Goal: Use online tool/utility: Utilize a website feature to perform a specific function

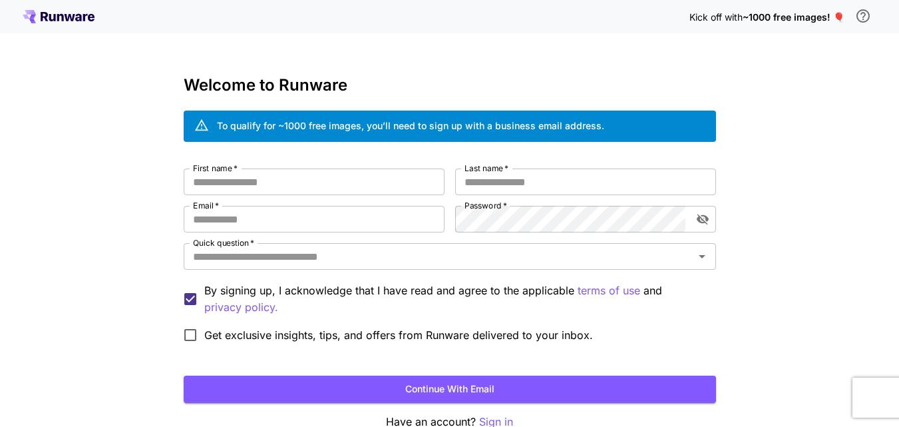
type input "**********"
click at [283, 389] on button "Continue with email" at bounding box center [450, 388] width 533 height 27
click at [61, 11] on icon at bounding box center [59, 16] width 72 height 13
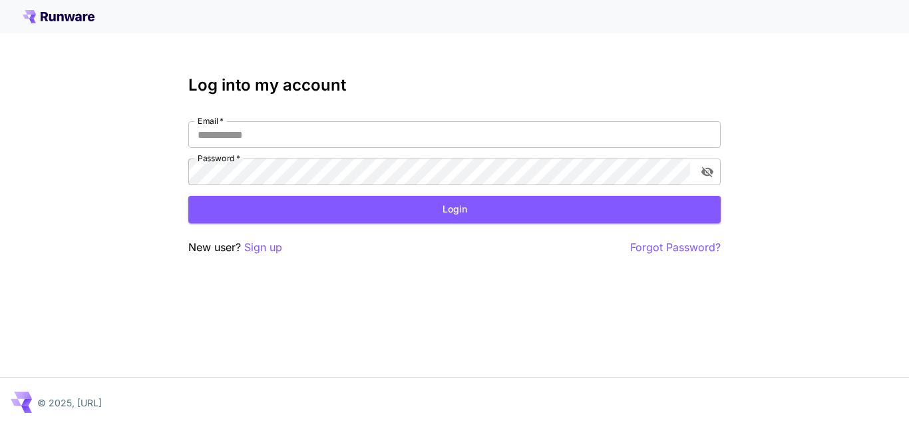
type input "**********"
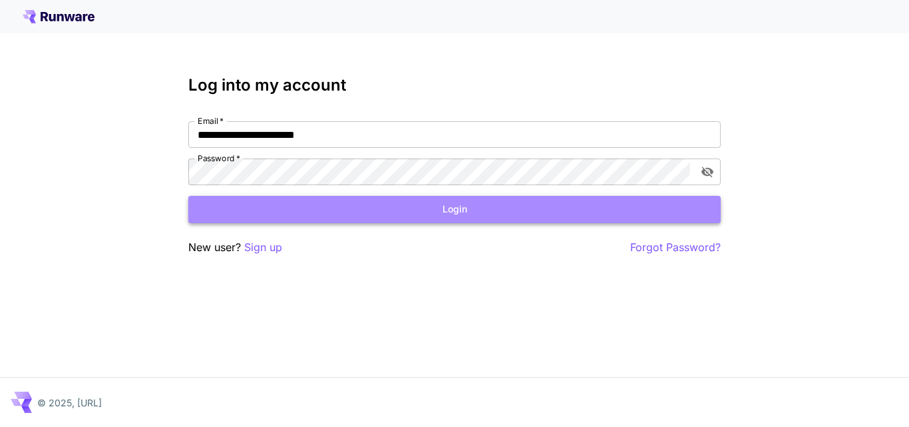
click at [345, 215] on button "Login" at bounding box center [454, 209] width 533 height 27
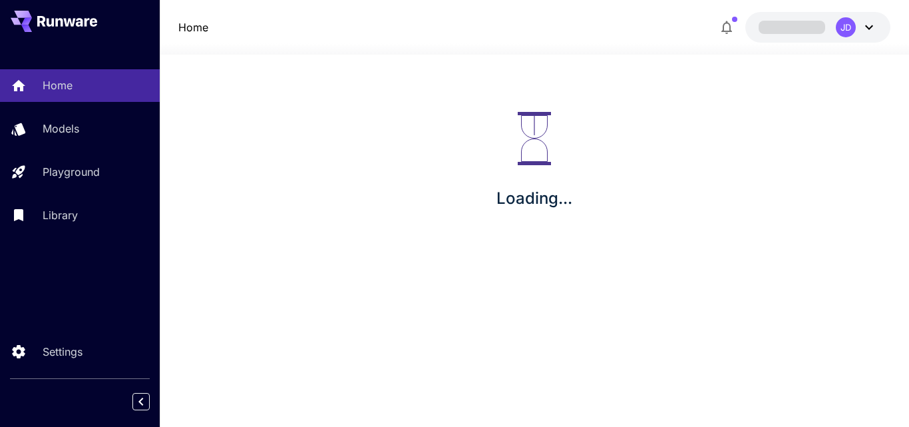
click at [83, 173] on p "Playground" at bounding box center [71, 172] width 57 height 16
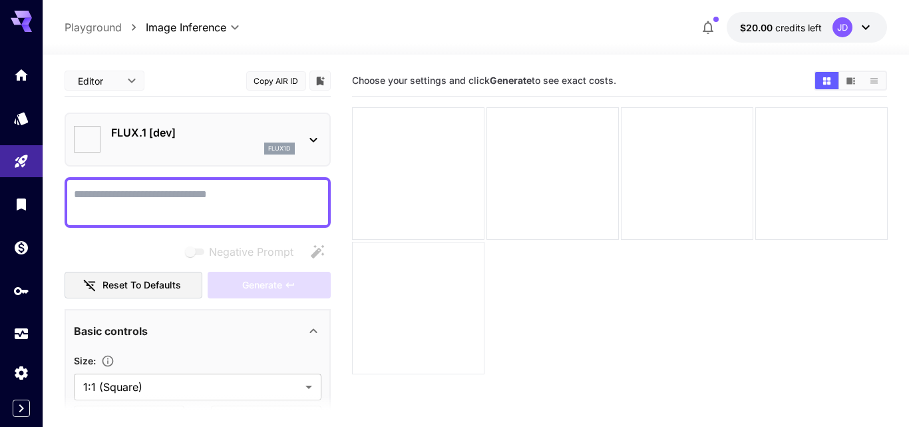
type input "**********"
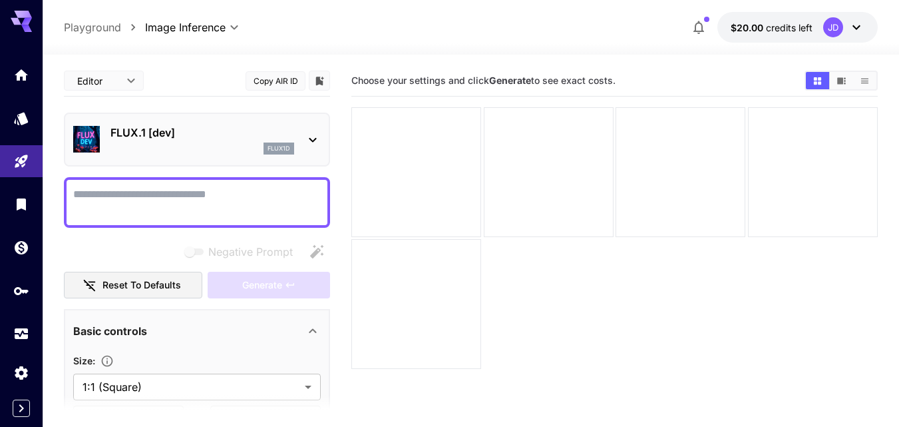
click at [308, 147] on icon at bounding box center [313, 140] width 16 height 16
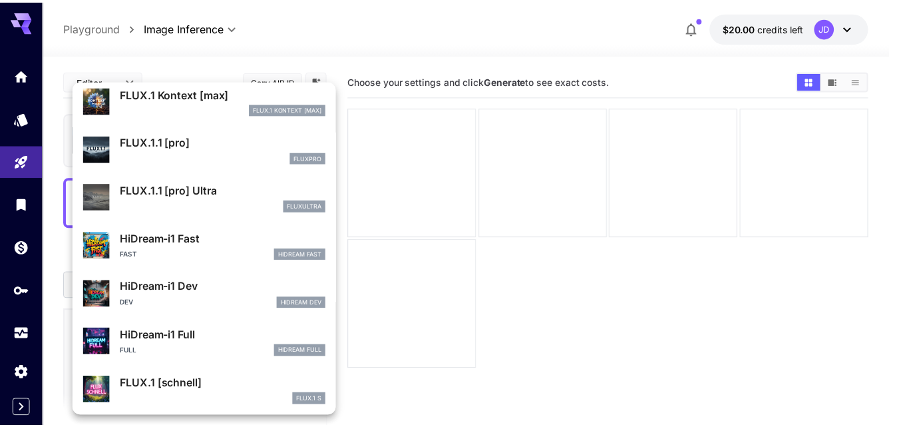
scroll to position [944, 0]
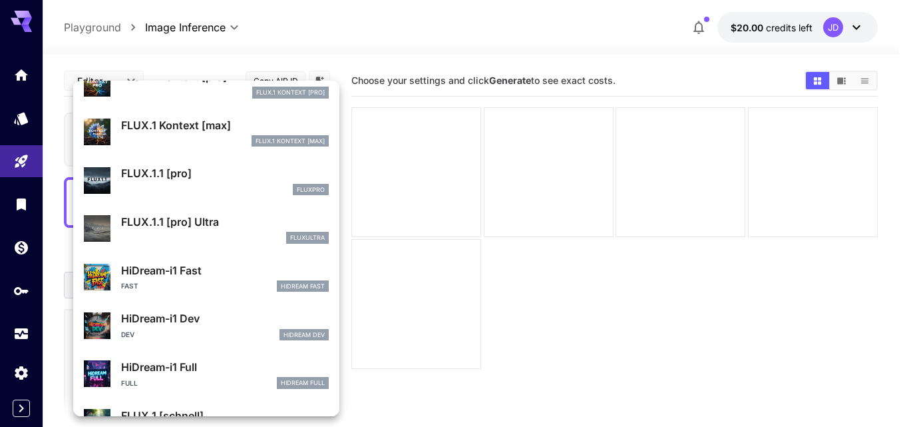
click at [174, 180] on p "FLUX.1.1 [pro]" at bounding box center [225, 173] width 208 height 16
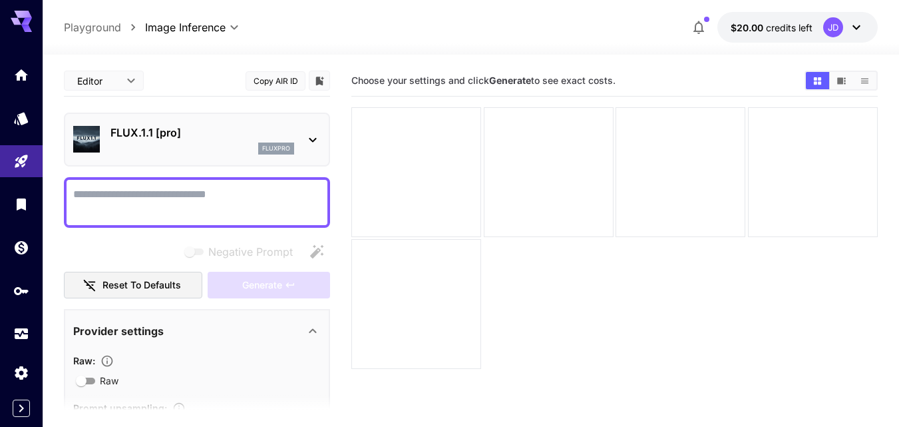
click at [184, 194] on textarea "Negative Prompt" at bounding box center [197, 202] width 248 height 32
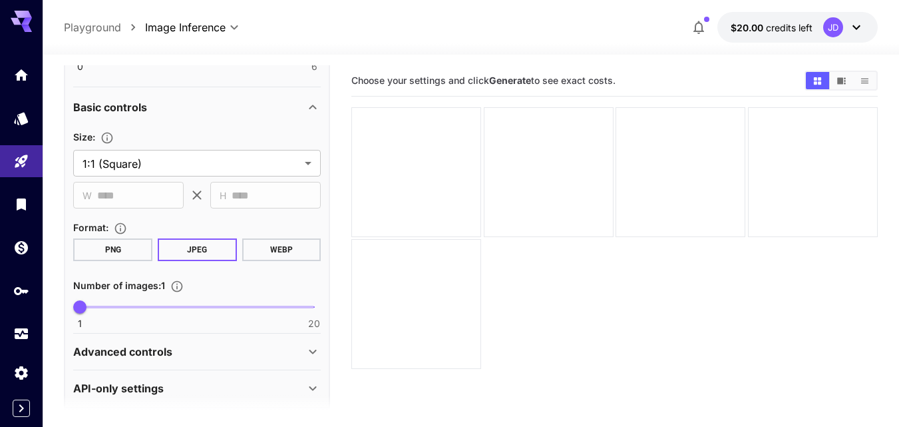
scroll to position [440, 0]
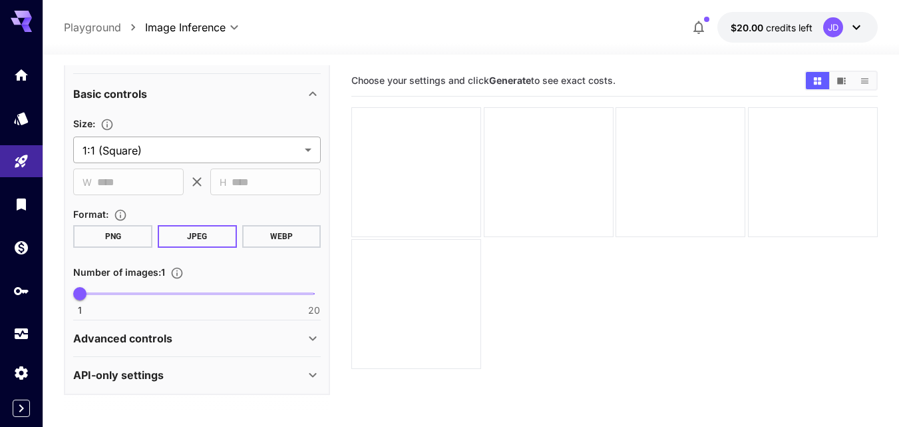
click at [164, 146] on body "**********" at bounding box center [449, 266] width 899 height 532
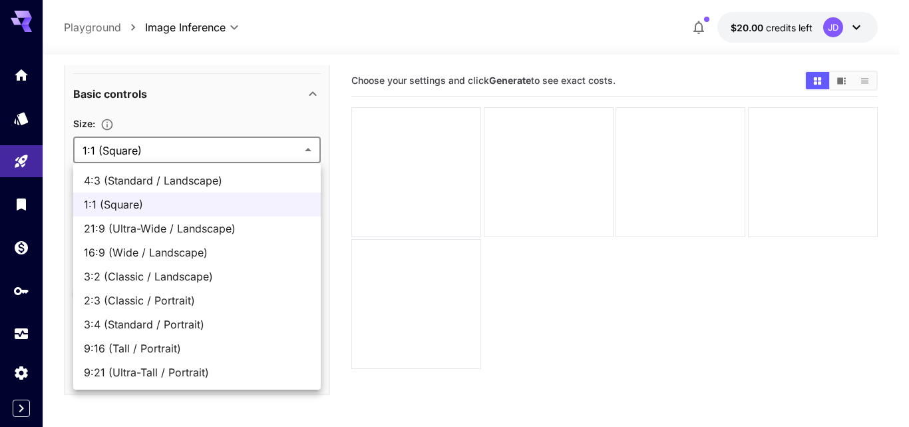
click at [235, 99] on div at bounding box center [454, 213] width 909 height 427
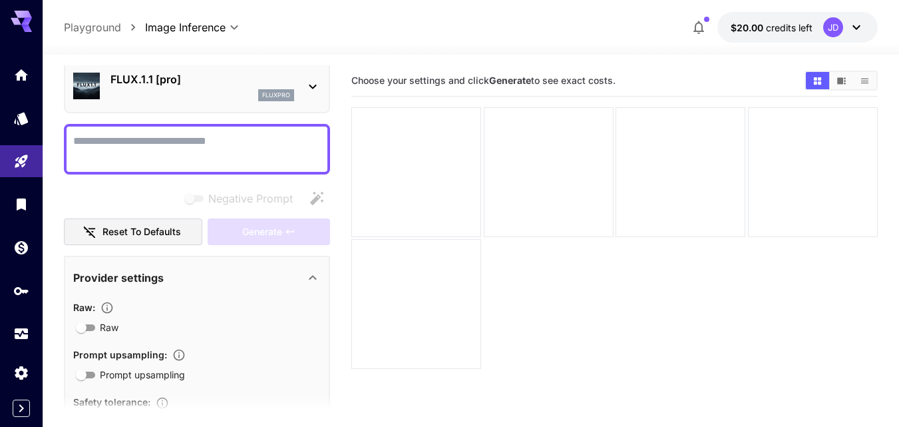
scroll to position [0, 0]
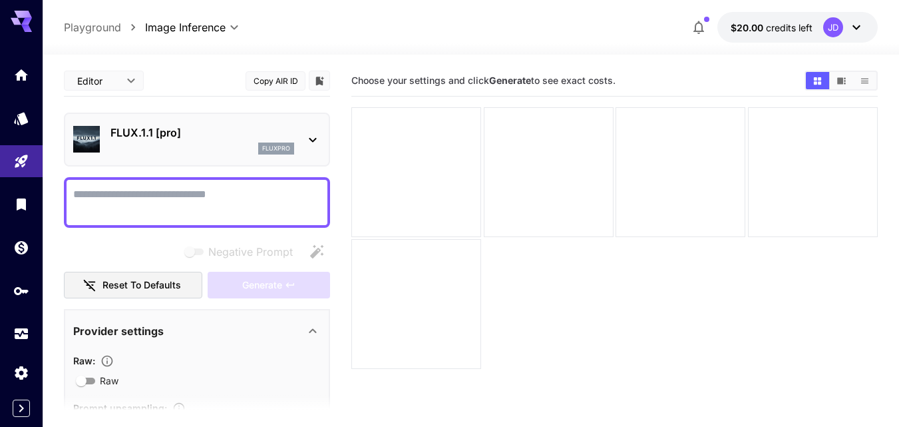
click at [168, 143] on div "fluxpro" at bounding box center [203, 148] width 184 height 12
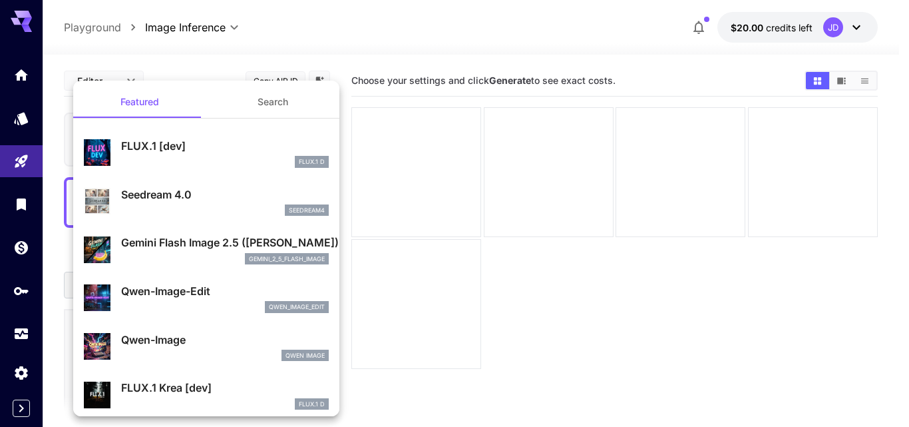
click at [166, 263] on div "gemini_2_5_flash_image" at bounding box center [225, 259] width 208 height 12
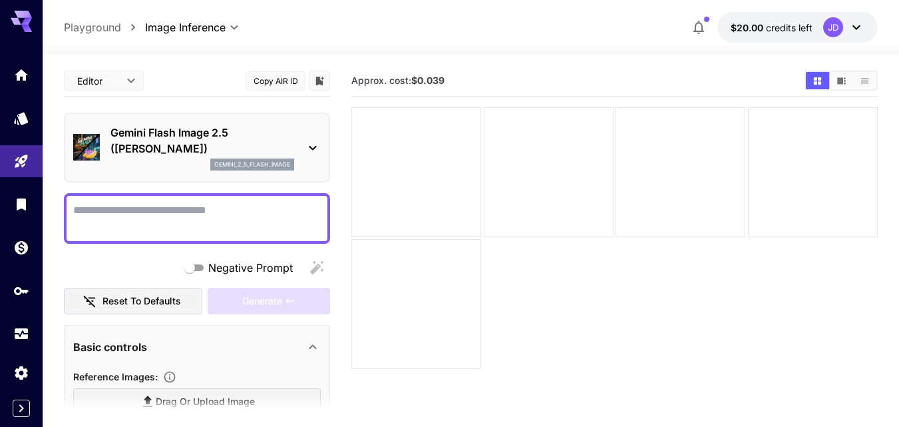
click at [174, 200] on div at bounding box center [197, 218] width 266 height 51
click at [176, 214] on textarea "Negative Prompt" at bounding box center [197, 218] width 248 height 32
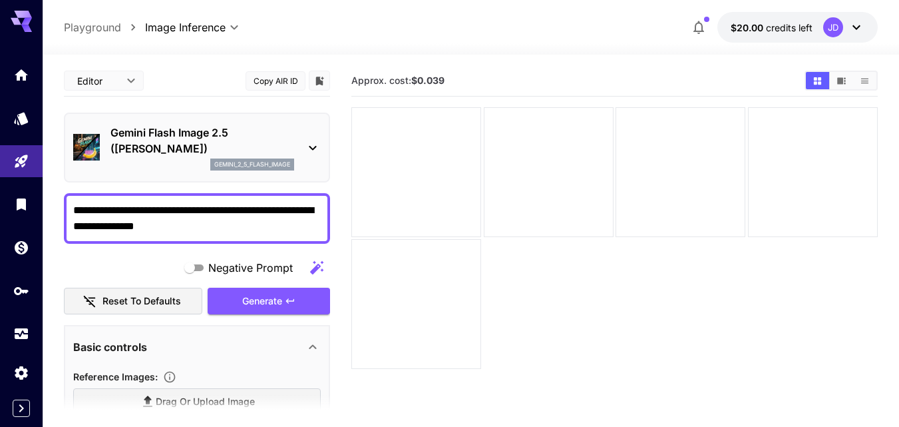
click at [73, 202] on span at bounding box center [73, 202] width 0 height 0
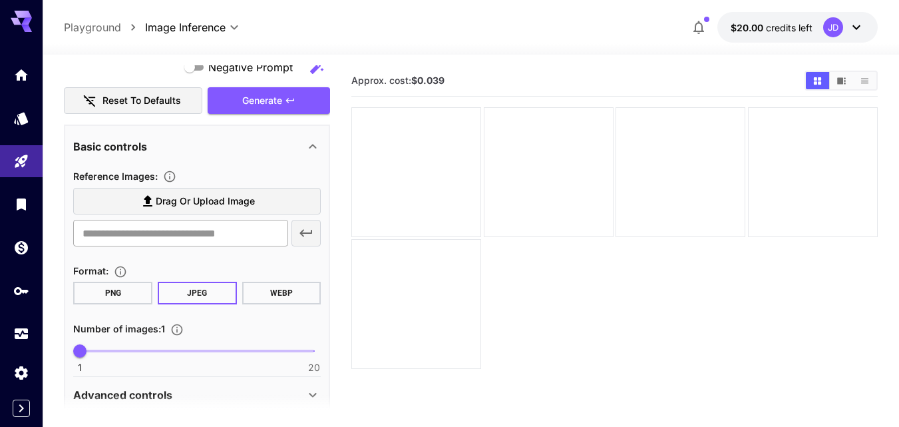
scroll to position [257, 0]
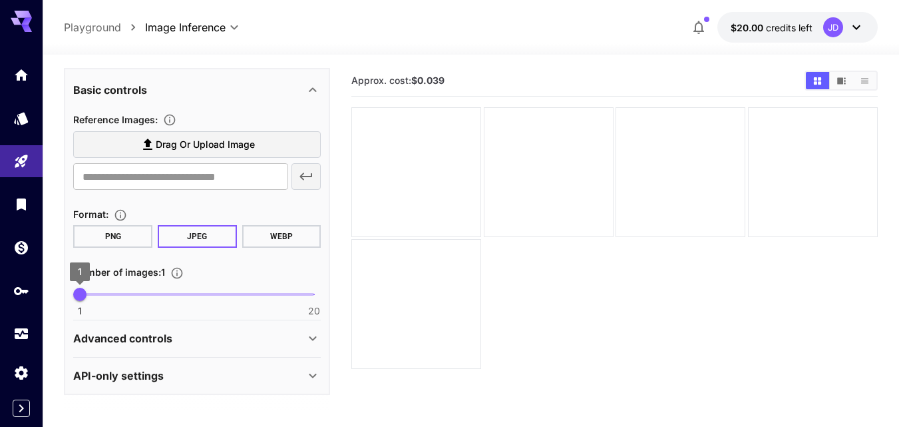
type textarea "**********"
type input "*"
drag, startPoint x: 79, startPoint y: 294, endPoint x: 126, endPoint y: 316, distance: 52.1
click at [126, 316] on section "Basic controls Reference Images : Drag or upload image ​ Format : PNG JPEG WEBP…" at bounding box center [197, 194] width 248 height 251
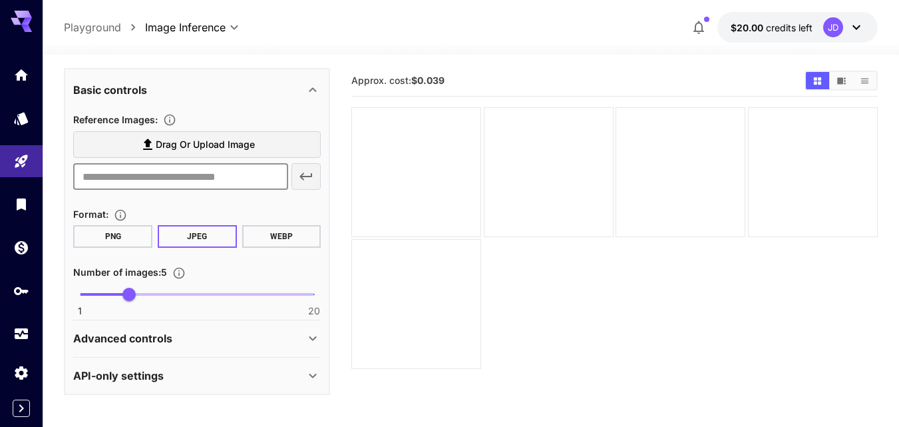
click at [198, 182] on input "text" at bounding box center [180, 176] width 215 height 27
click at [190, 146] on span "Drag or upload image" at bounding box center [205, 144] width 99 height 17
click at [0, 0] on input "Drag or upload image" at bounding box center [0, 0] width 0 height 0
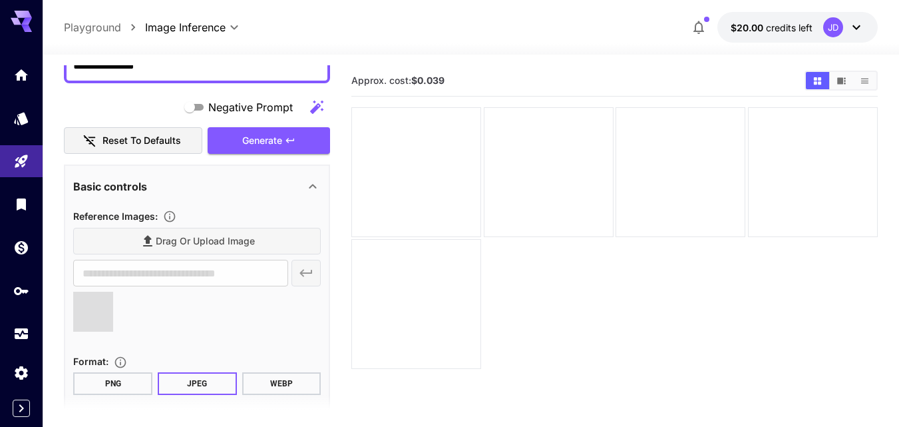
scroll to position [0, 0]
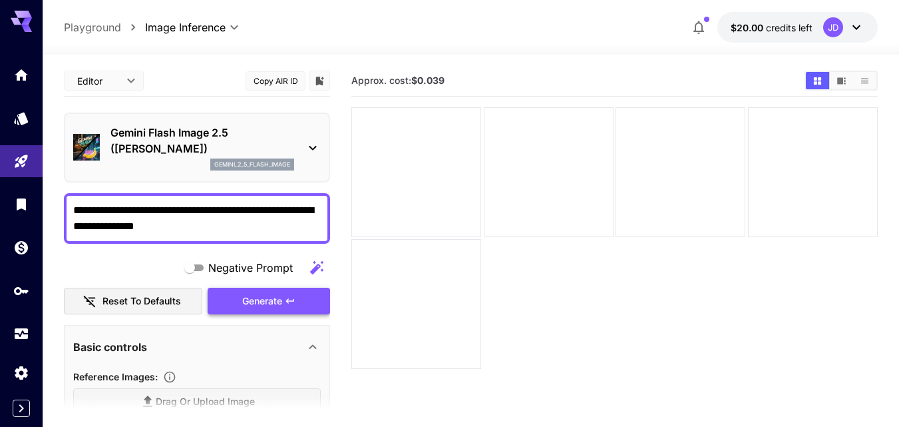
click at [258, 303] on span "Generate" at bounding box center [262, 301] width 40 height 17
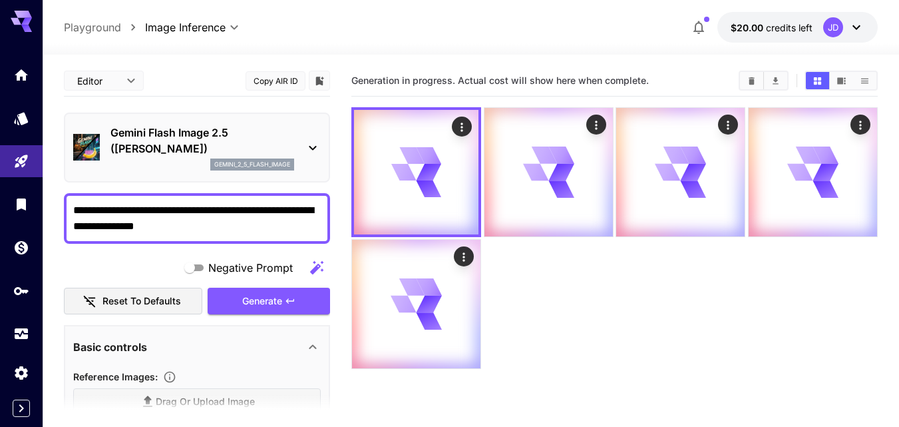
type input "**********"
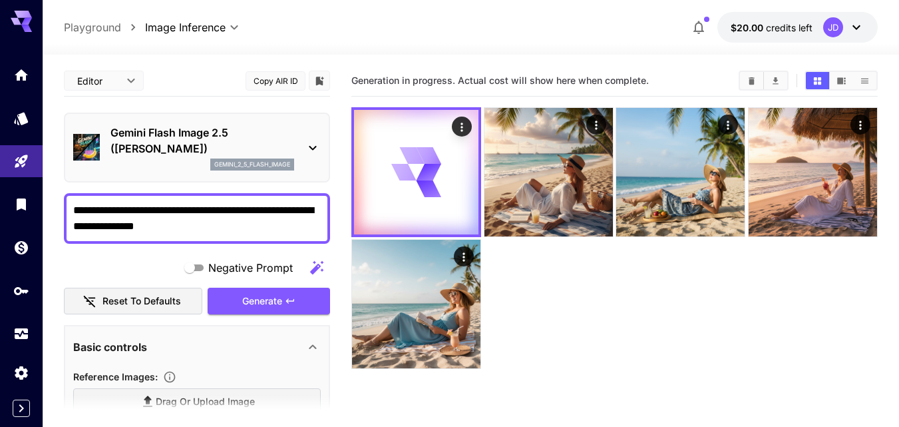
click at [197, 224] on textarea "**********" at bounding box center [197, 218] width 248 height 32
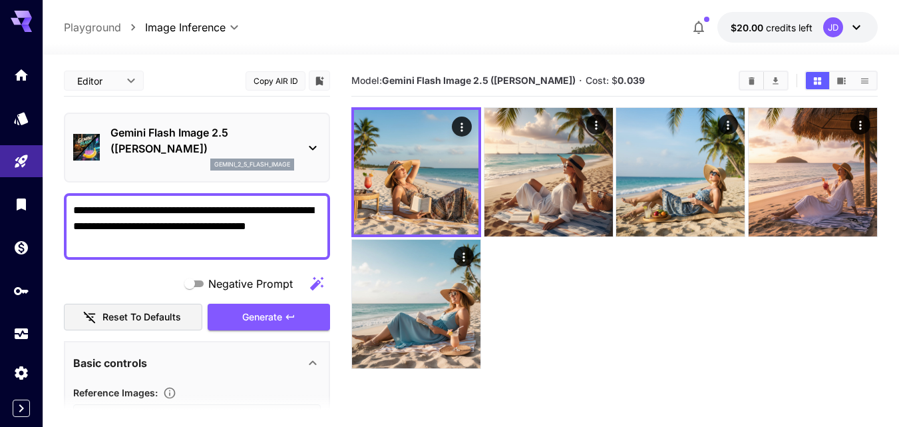
click at [73, 202] on span at bounding box center [73, 202] width 0 height 0
click at [198, 228] on textarea "**********" at bounding box center [197, 226] width 248 height 48
click at [199, 230] on textarea "**********" at bounding box center [197, 226] width 248 height 48
drag, startPoint x: 203, startPoint y: 232, endPoint x: 218, endPoint y: 239, distance: 17.0
click at [218, 239] on textarea "**********" at bounding box center [197, 226] width 248 height 48
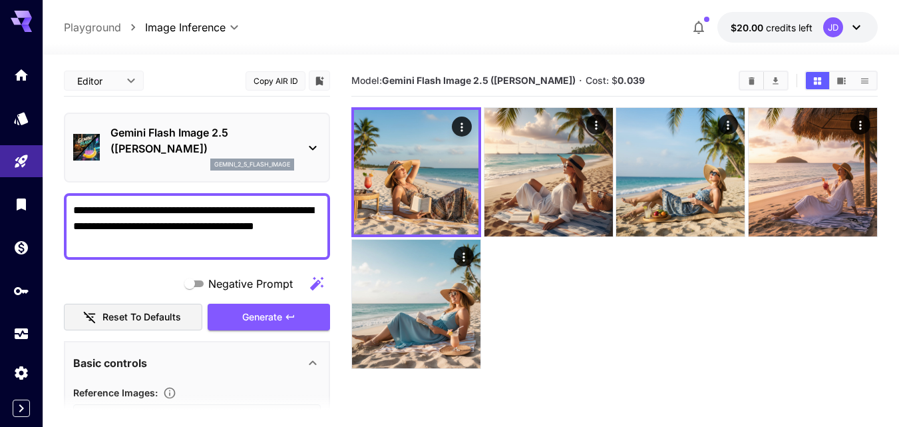
click at [73, 202] on span at bounding box center [73, 202] width 0 height 0
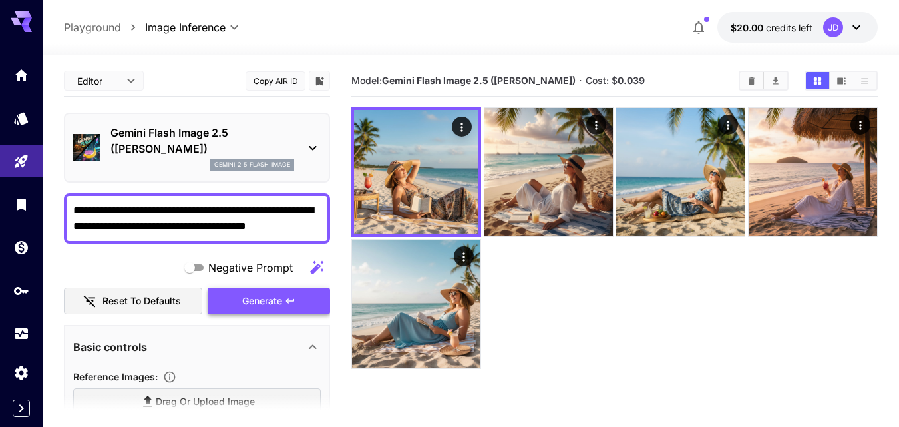
click at [274, 296] on span "Generate" at bounding box center [262, 301] width 40 height 17
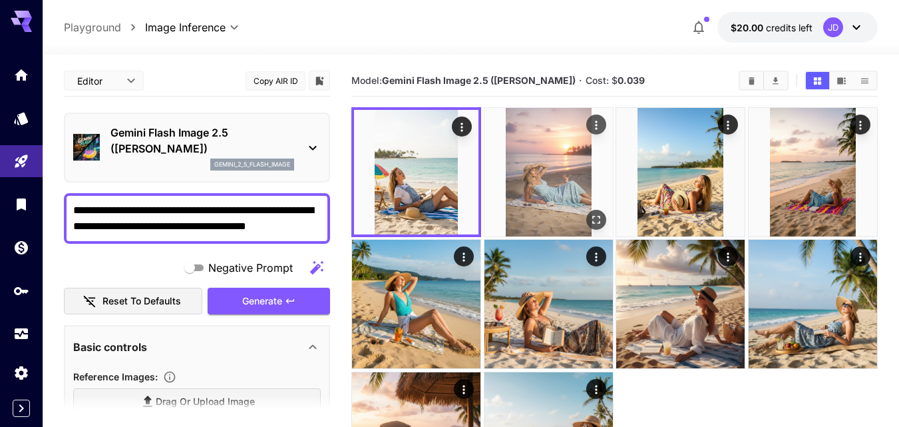
click at [527, 204] on img at bounding box center [549, 172] width 128 height 128
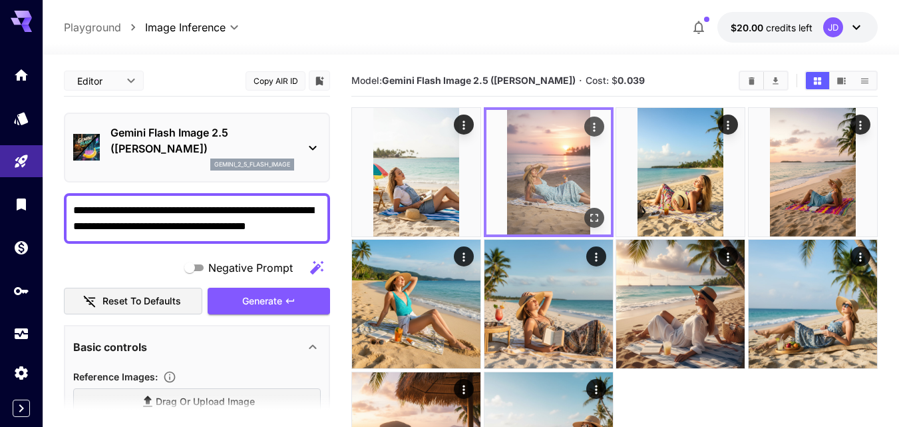
click at [563, 156] on img at bounding box center [549, 172] width 124 height 124
click at [557, 187] on img at bounding box center [549, 172] width 124 height 124
click at [595, 216] on icon "Open in fullscreen" at bounding box center [594, 217] width 13 height 13
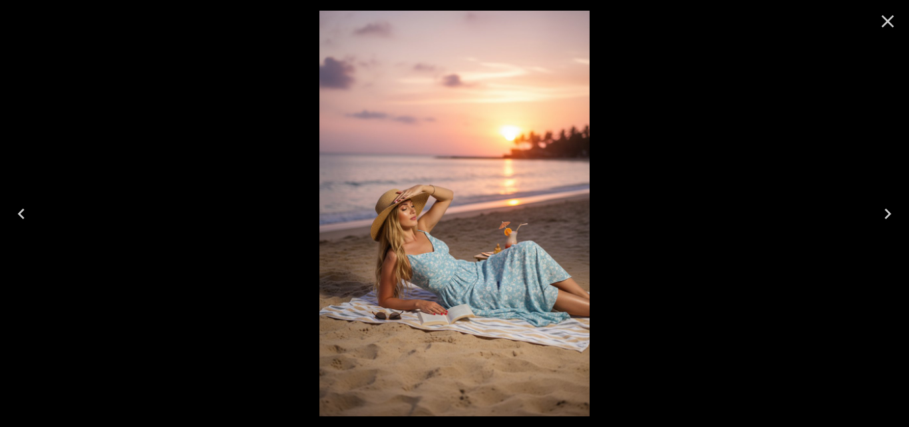
click at [888, 26] on icon "Close" at bounding box center [887, 21] width 21 height 21
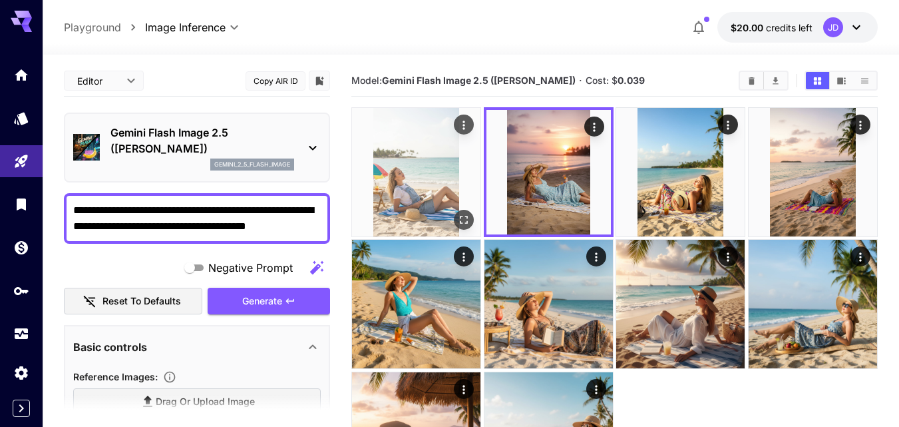
click at [421, 191] on img at bounding box center [416, 172] width 128 height 128
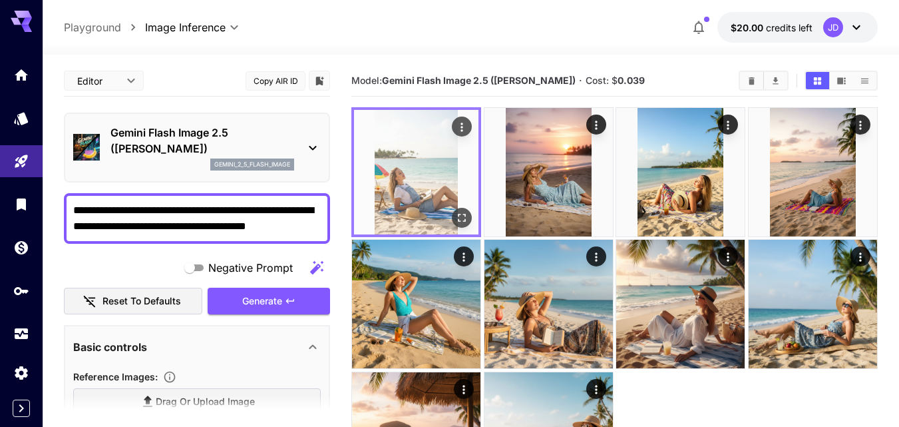
click at [463, 213] on icon "Open in fullscreen" at bounding box center [461, 217] width 13 height 13
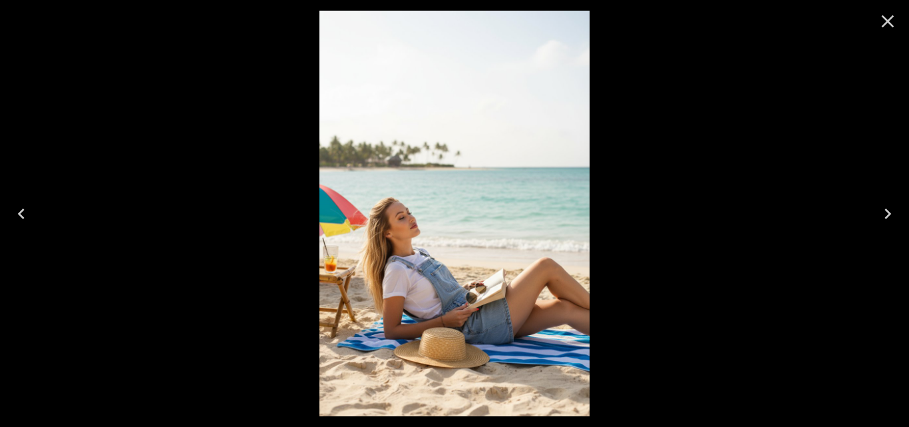
click at [708, 166] on div at bounding box center [454, 213] width 909 height 427
click at [883, 23] on icon "Close" at bounding box center [887, 21] width 21 height 21
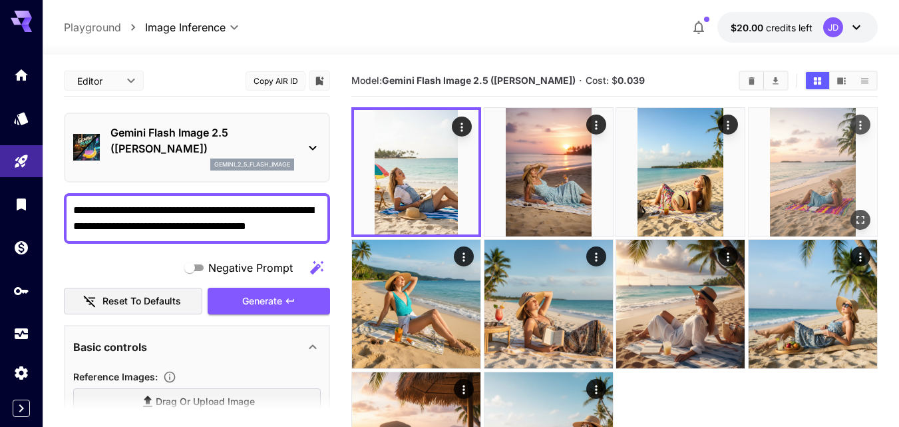
click at [794, 200] on img at bounding box center [813, 172] width 128 height 128
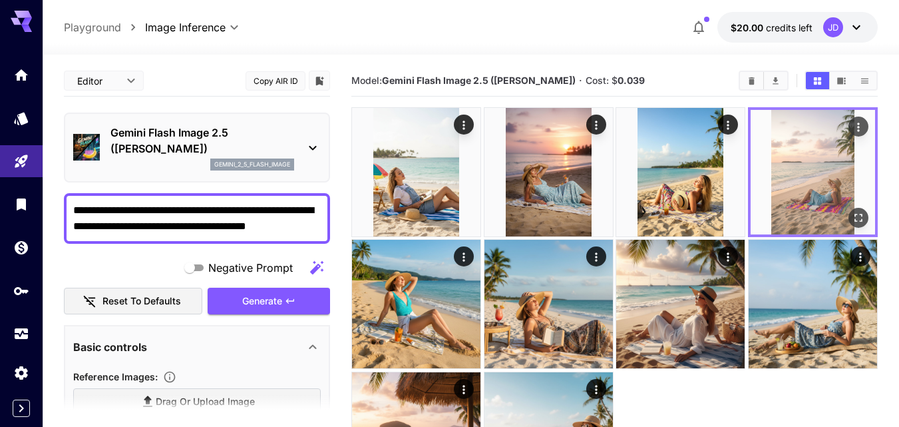
click at [855, 222] on icon "Open in fullscreen" at bounding box center [858, 217] width 13 height 13
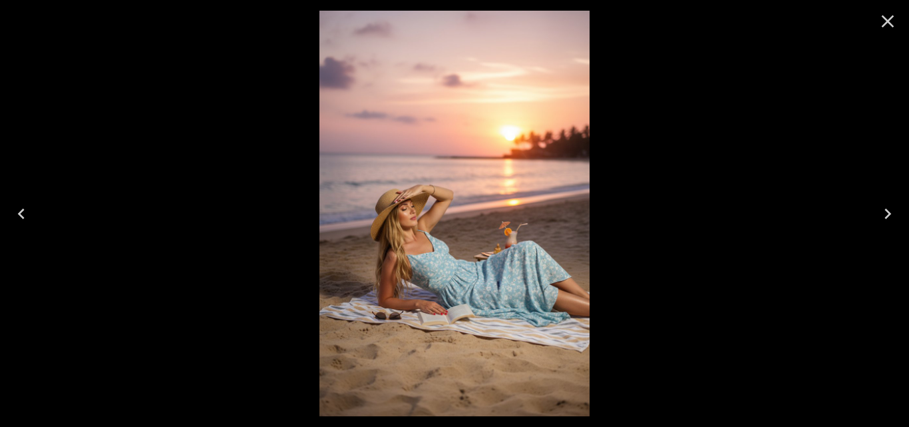
click at [662, 236] on div at bounding box center [454, 213] width 909 height 427
click at [886, 17] on icon "Close" at bounding box center [887, 21] width 21 height 21
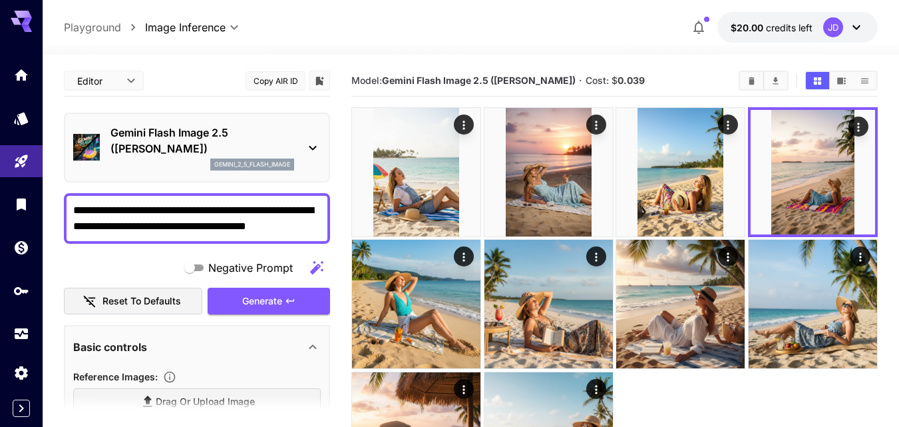
drag, startPoint x: 74, startPoint y: 204, endPoint x: 188, endPoint y: 224, distance: 116.4
click at [188, 224] on textarea "**********" at bounding box center [197, 218] width 248 height 32
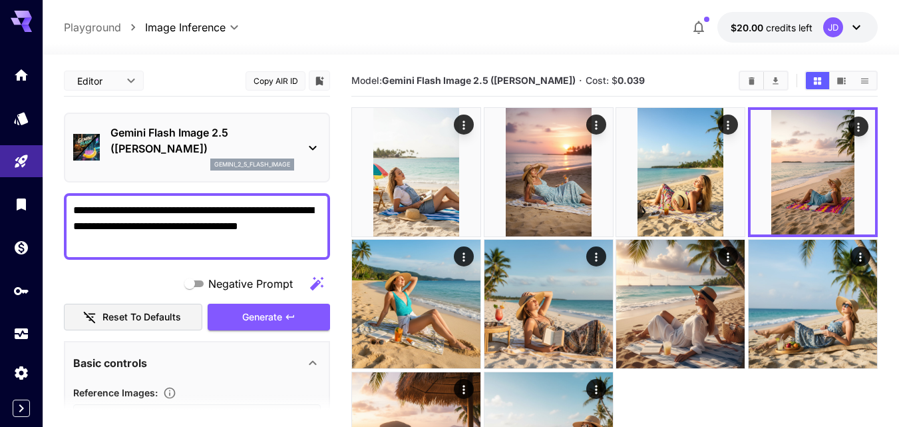
drag, startPoint x: 74, startPoint y: 212, endPoint x: 212, endPoint y: 226, distance: 139.2
click at [212, 226] on textarea "**********" at bounding box center [197, 226] width 248 height 48
click at [73, 202] on span at bounding box center [73, 202] width 0 height 0
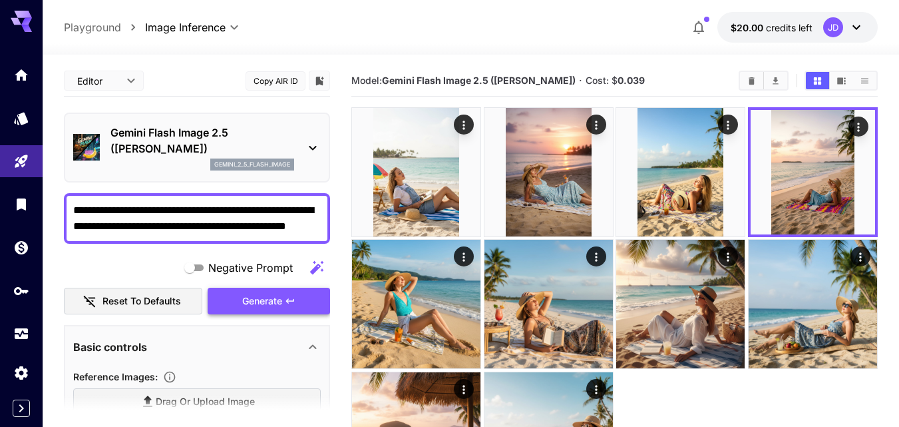
click at [260, 301] on span "Generate" at bounding box center [262, 301] width 40 height 17
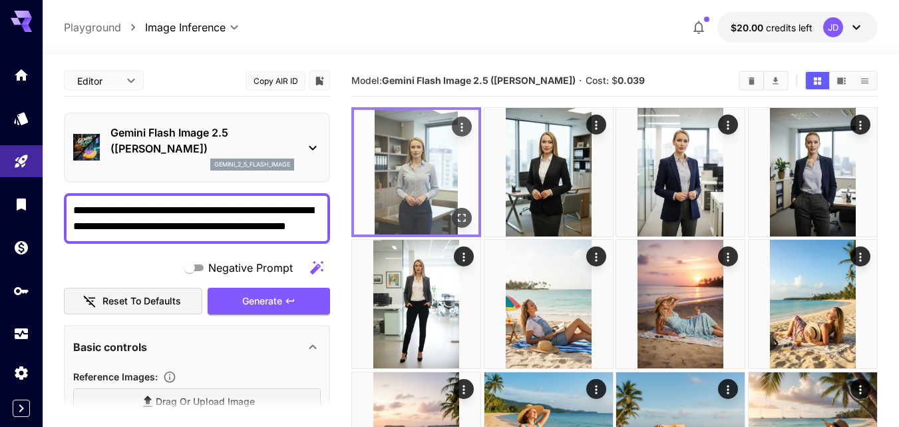
click at [428, 157] on img at bounding box center [416, 172] width 124 height 124
click at [462, 214] on icon "Open in fullscreen" at bounding box center [461, 217] width 13 height 13
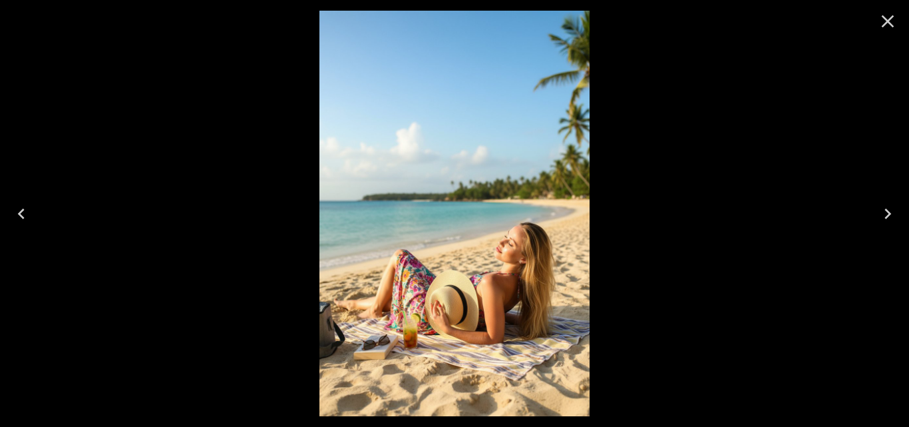
click at [891, 28] on icon "Close" at bounding box center [887, 21] width 21 height 21
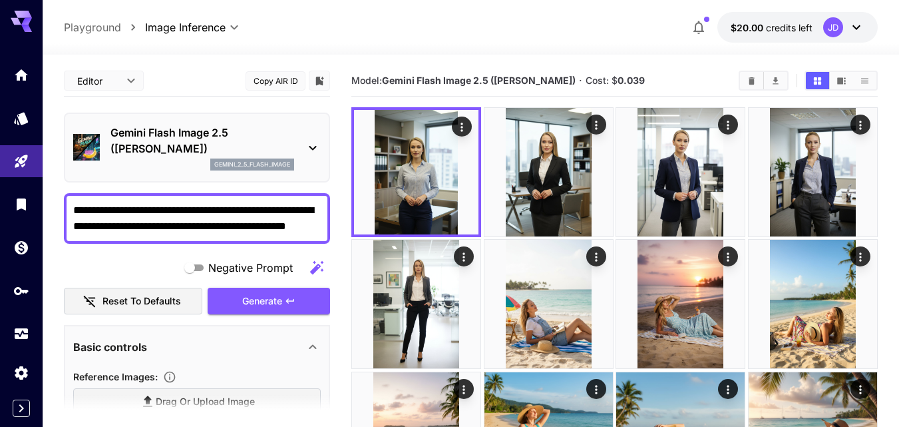
drag, startPoint x: 73, startPoint y: 203, endPoint x: 186, endPoint y: 228, distance: 115.2
click at [186, 228] on textarea "**********" at bounding box center [197, 218] width 248 height 32
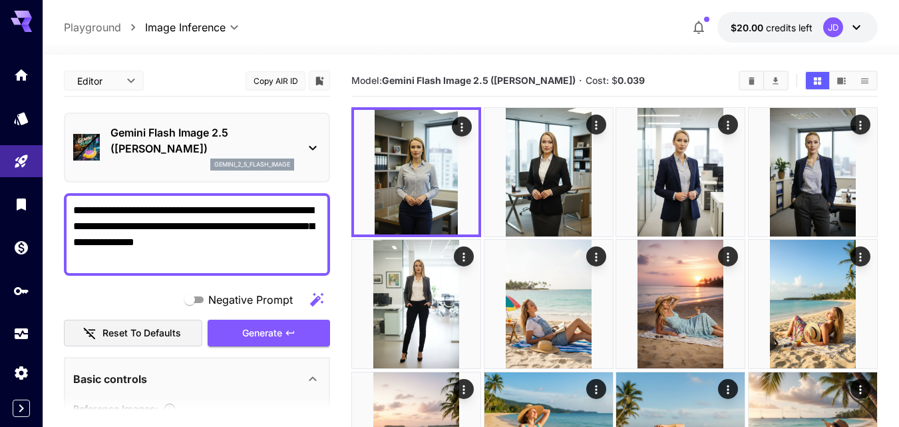
drag, startPoint x: 73, startPoint y: 208, endPoint x: 242, endPoint y: 240, distance: 171.6
click at [242, 240] on textarea "**********" at bounding box center [197, 234] width 248 height 64
click at [73, 202] on span at bounding box center [73, 202] width 0 height 0
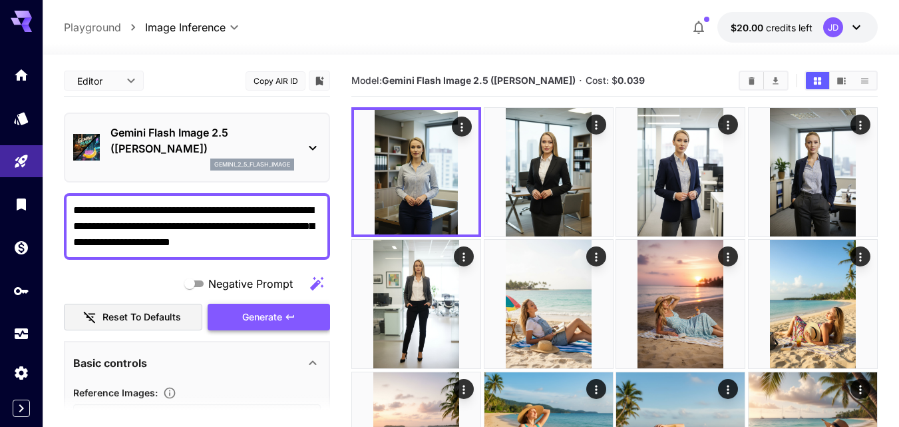
type textarea "**********"
click at [280, 321] on span "Generate" at bounding box center [262, 317] width 40 height 17
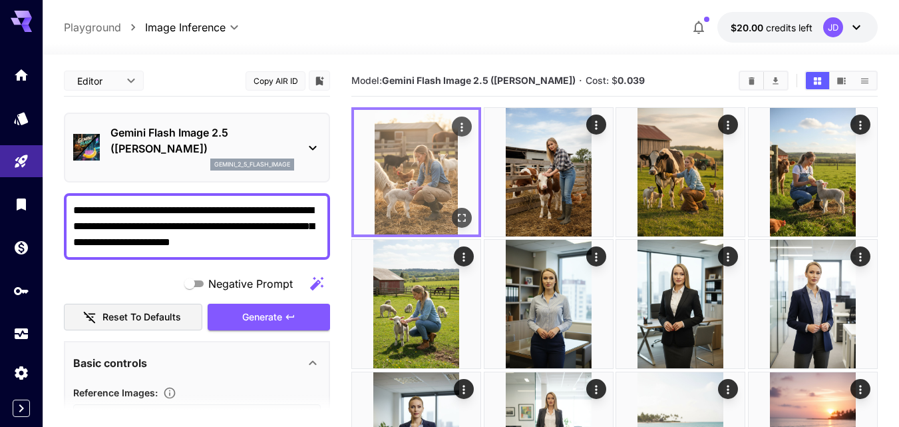
click at [425, 176] on img at bounding box center [416, 172] width 124 height 124
click at [461, 214] on icon "Open in fullscreen" at bounding box center [461, 217] width 13 height 13
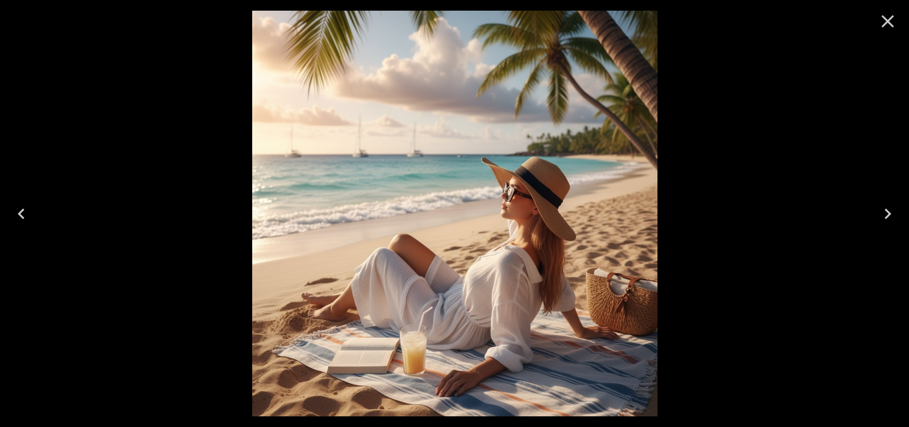
click at [828, 200] on div at bounding box center [454, 213] width 909 height 427
click at [891, 27] on icon "Close" at bounding box center [887, 21] width 21 height 21
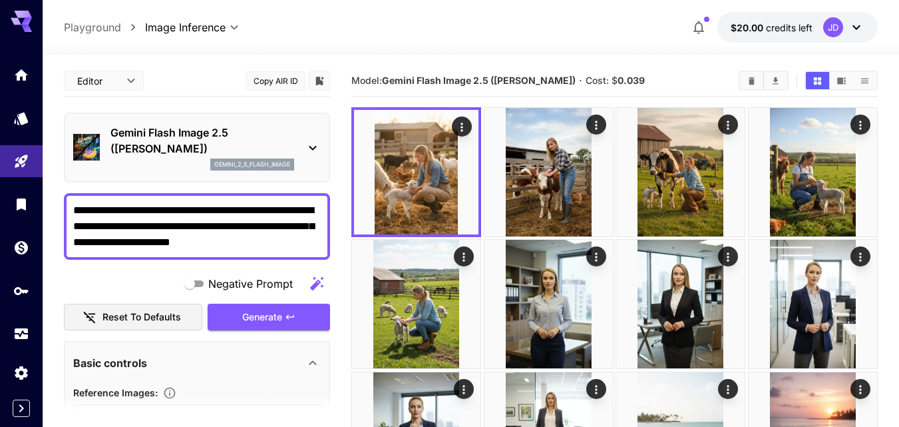
drag, startPoint x: 77, startPoint y: 204, endPoint x: 126, endPoint y: 243, distance: 63.0
click at [126, 243] on textarea "**********" at bounding box center [197, 226] width 248 height 48
drag, startPoint x: 75, startPoint y: 210, endPoint x: 180, endPoint y: 242, distance: 109.7
click at [180, 242] on textarea "**********" at bounding box center [197, 226] width 248 height 48
click at [180, 250] on div at bounding box center [180, 250] width 0 height 0
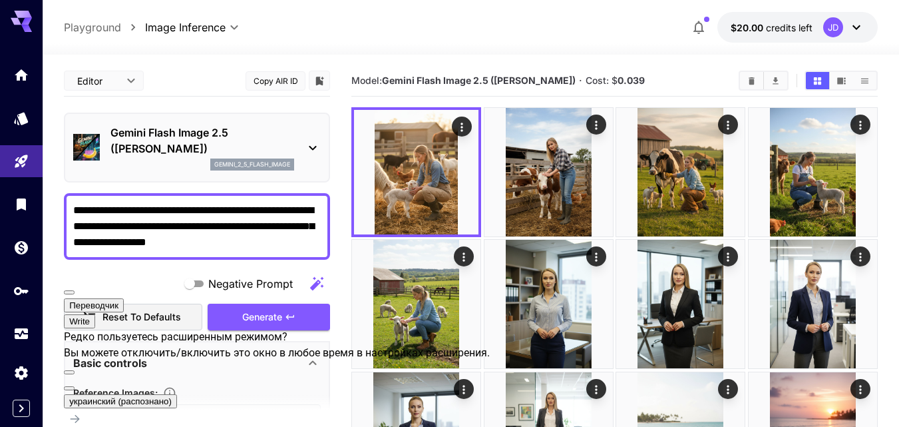
click at [75, 386] on button at bounding box center [69, 388] width 11 height 4
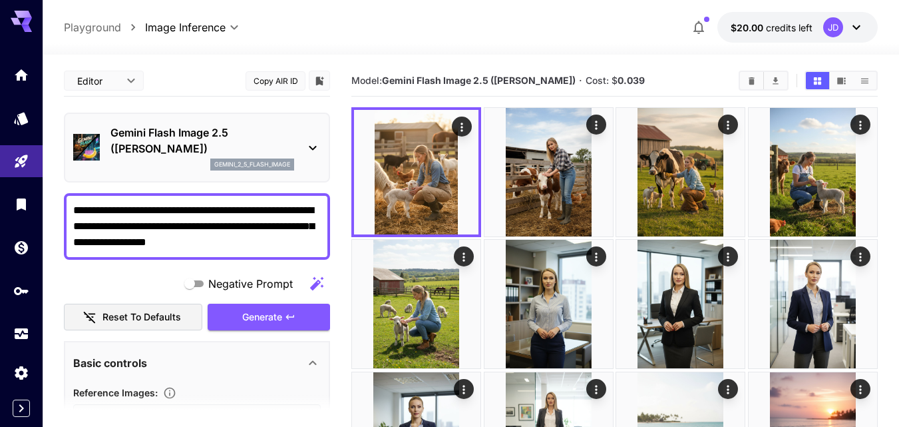
click at [73, 202] on span at bounding box center [73, 202] width 0 height 0
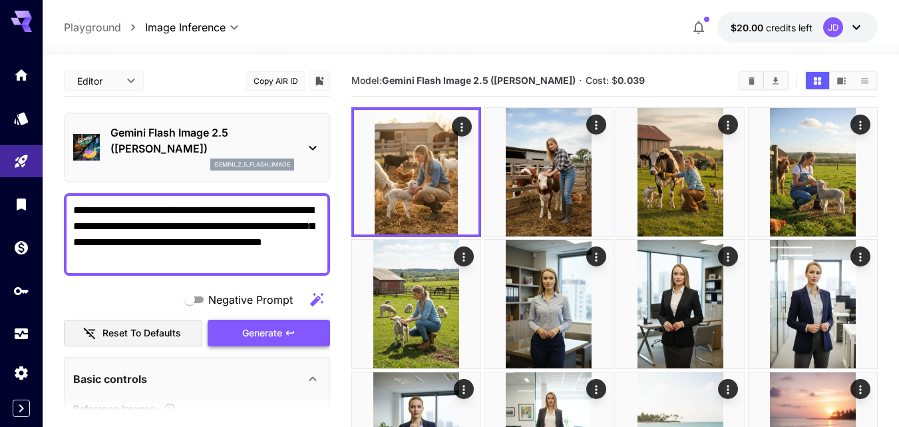
click at [278, 330] on span "Generate" at bounding box center [262, 333] width 40 height 17
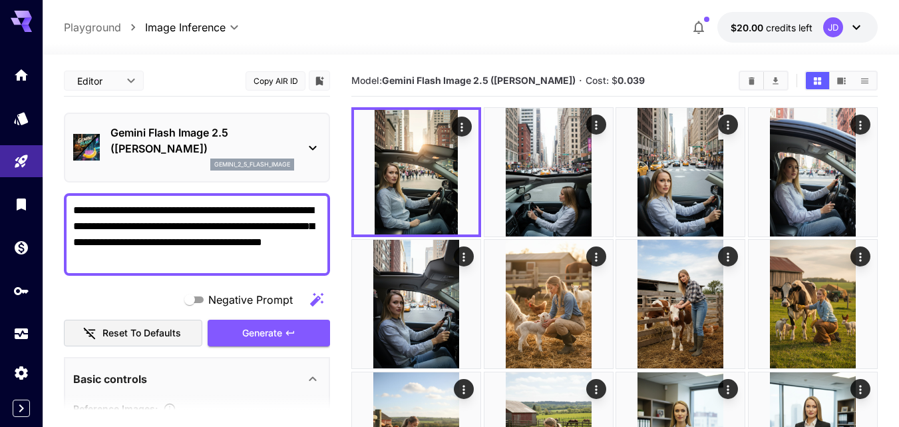
click at [201, 240] on textarea "**********" at bounding box center [197, 234] width 248 height 64
click at [208, 244] on textarea "**********" at bounding box center [197, 234] width 248 height 64
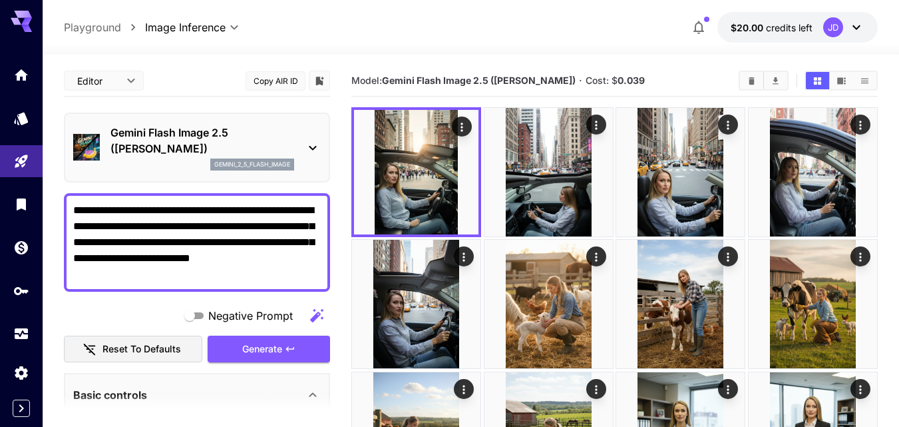
drag, startPoint x: 206, startPoint y: 244, endPoint x: 193, endPoint y: 258, distance: 19.3
click at [193, 258] on textarea "**********" at bounding box center [197, 242] width 248 height 80
click at [73, 202] on span at bounding box center [73, 202] width 0 height 0
type textarea "**********"
click at [272, 343] on span "Generate" at bounding box center [262, 349] width 40 height 17
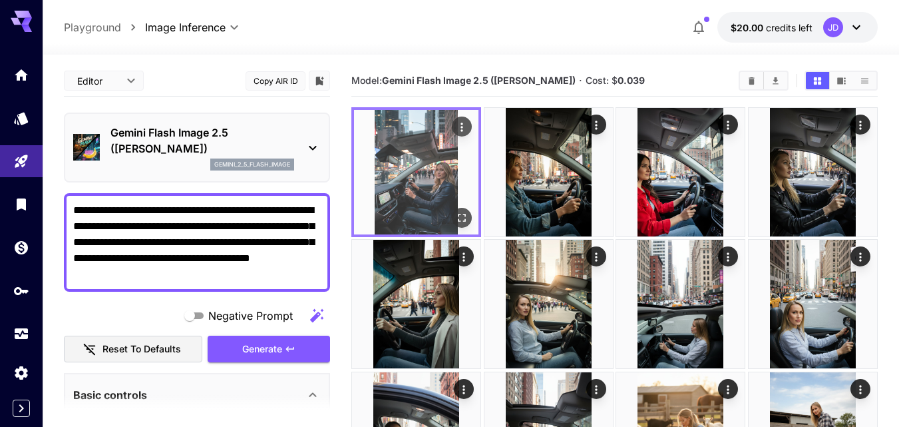
click at [435, 184] on img at bounding box center [416, 172] width 124 height 124
click at [465, 210] on button "Open in fullscreen" at bounding box center [462, 218] width 20 height 20
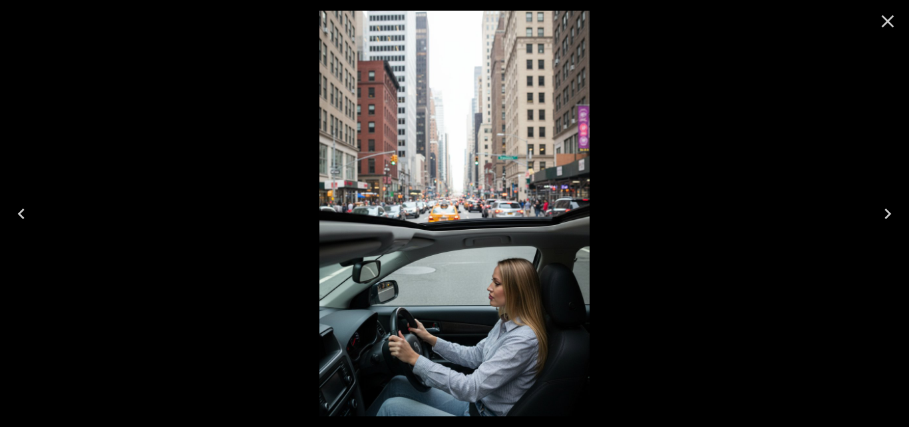
click at [880, 26] on icon "Close" at bounding box center [887, 21] width 21 height 21
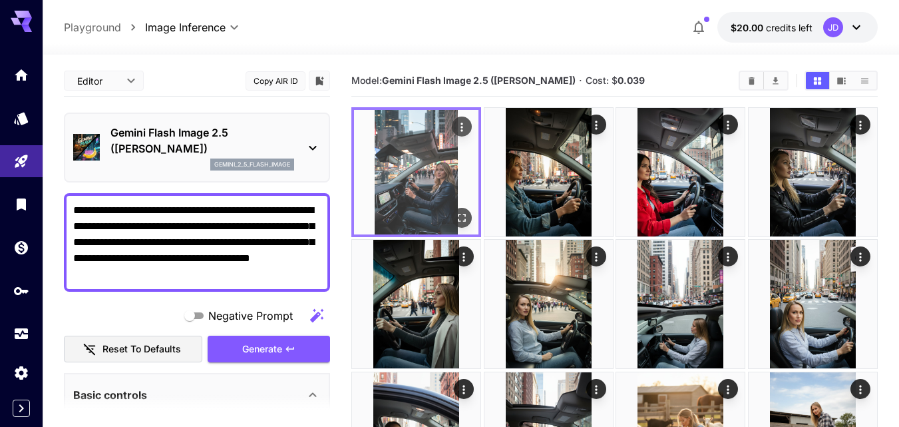
click at [457, 133] on icon "Actions" at bounding box center [461, 127] width 13 height 13
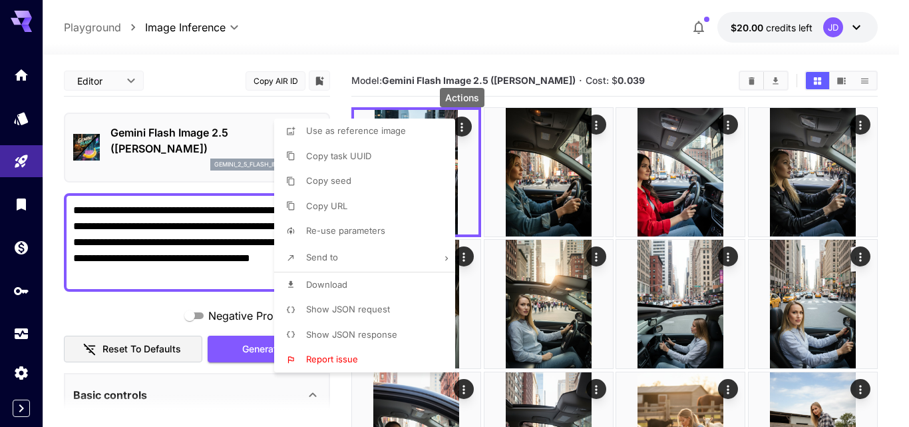
click at [391, 278] on li "Download" at bounding box center [368, 284] width 189 height 25
click at [598, 126] on div at bounding box center [454, 213] width 909 height 427
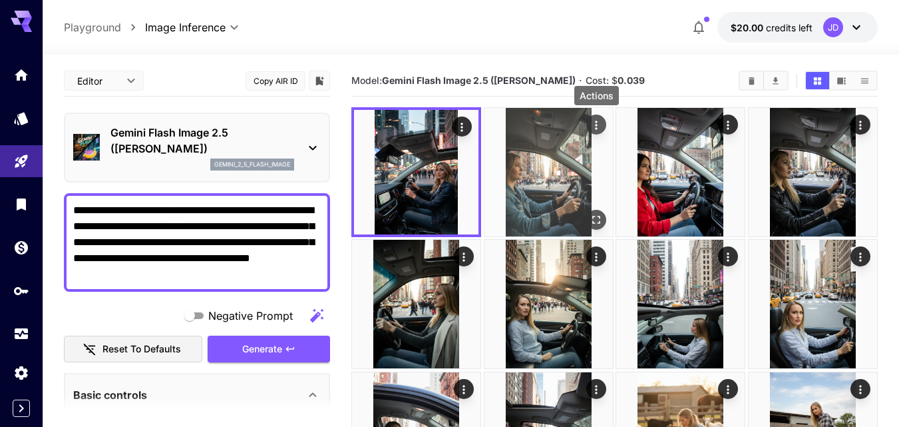
click at [598, 123] on icon "Actions" at bounding box center [596, 125] width 13 height 13
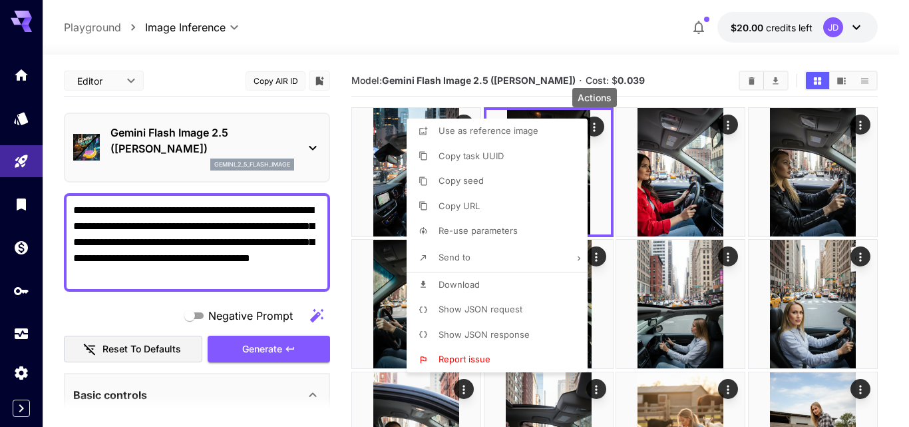
click at [481, 277] on li "Download" at bounding box center [501, 284] width 189 height 25
click at [859, 128] on div at bounding box center [454, 213] width 909 height 427
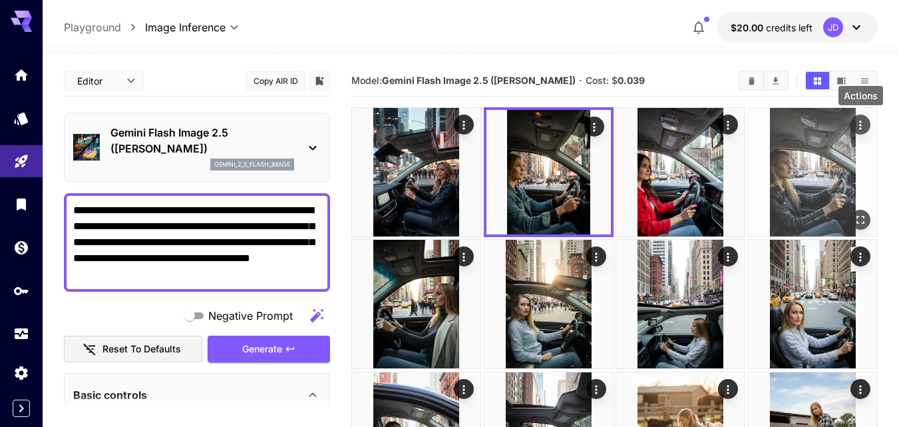
click at [861, 127] on icon "Actions" at bounding box center [860, 125] width 13 height 13
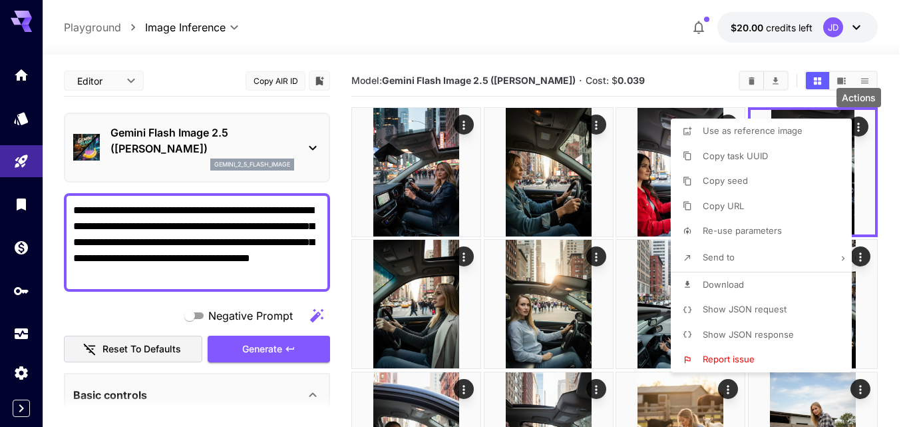
click at [725, 284] on span "Download" at bounding box center [723, 284] width 41 height 11
click at [457, 250] on div at bounding box center [454, 213] width 909 height 427
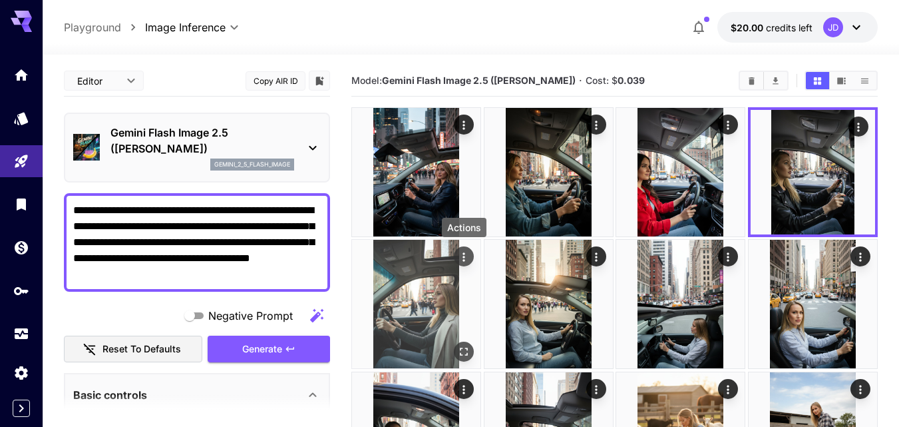
click at [461, 256] on icon "Actions" at bounding box center [463, 256] width 13 height 13
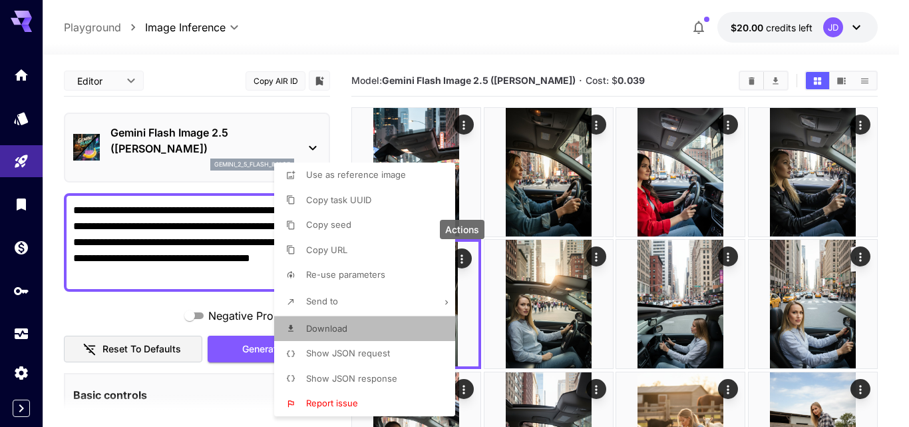
click at [367, 334] on li "Download" at bounding box center [368, 328] width 189 height 25
click at [601, 254] on div at bounding box center [454, 213] width 909 height 427
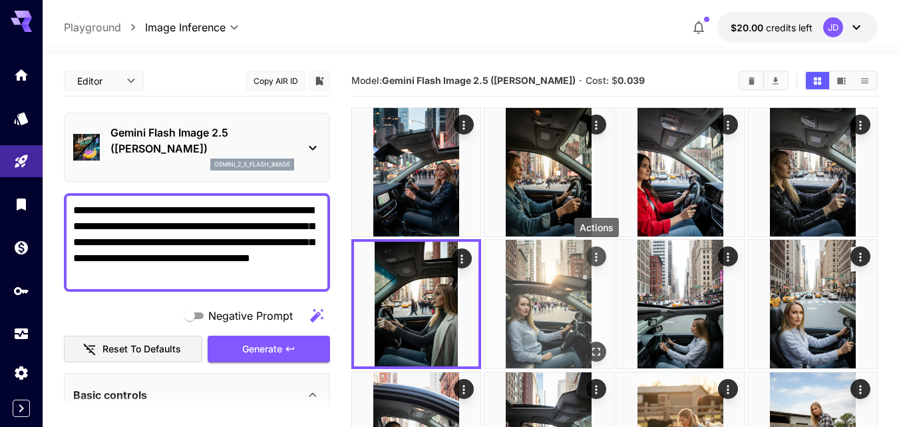
click at [596, 258] on icon "Actions" at bounding box center [596, 256] width 13 height 13
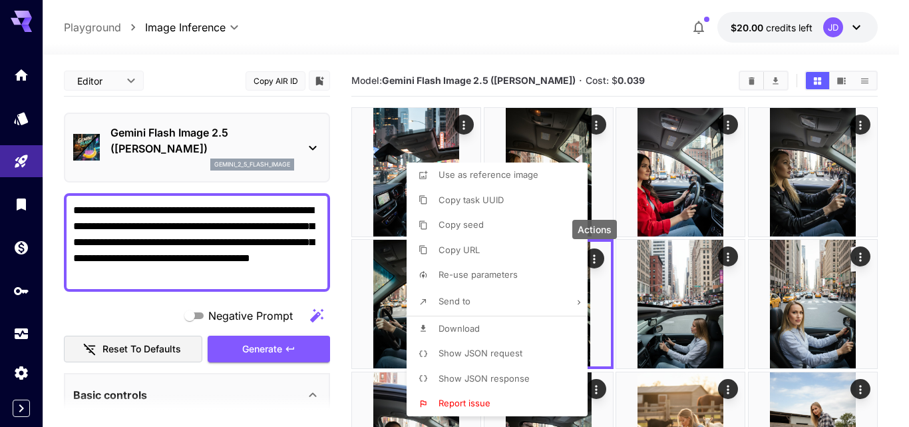
click at [483, 330] on li "Download" at bounding box center [501, 328] width 189 height 25
click at [895, 272] on div at bounding box center [454, 213] width 909 height 427
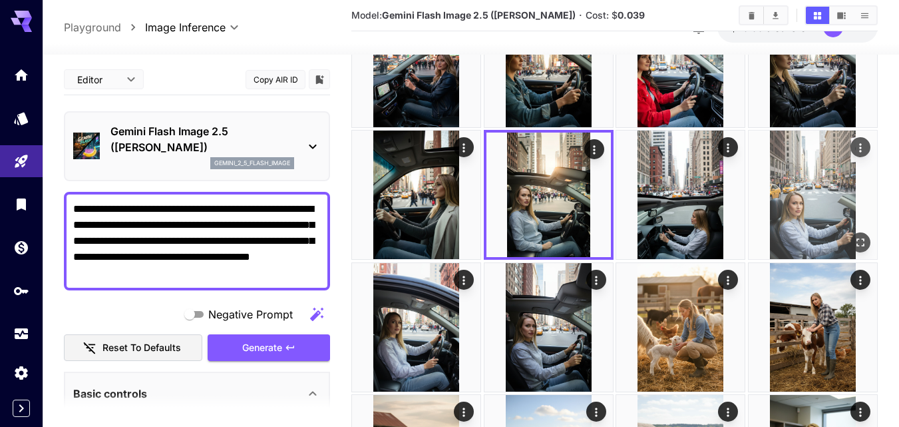
scroll to position [133, 0]
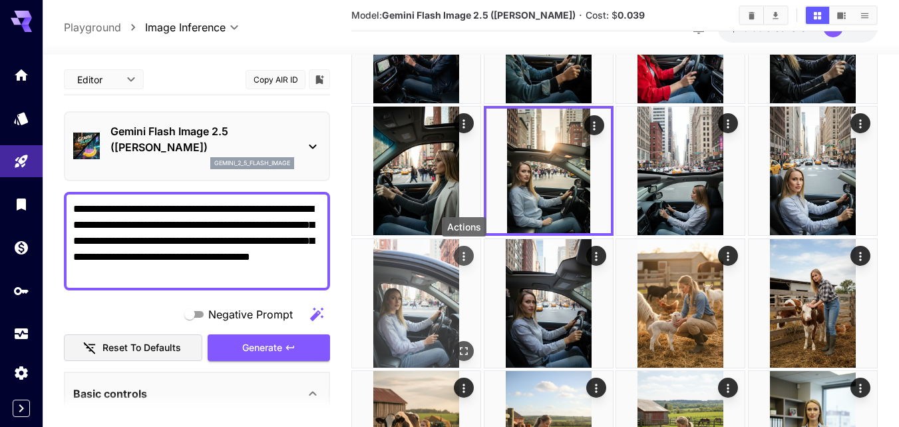
click at [463, 257] on icon "Actions" at bounding box center [463, 256] width 13 height 13
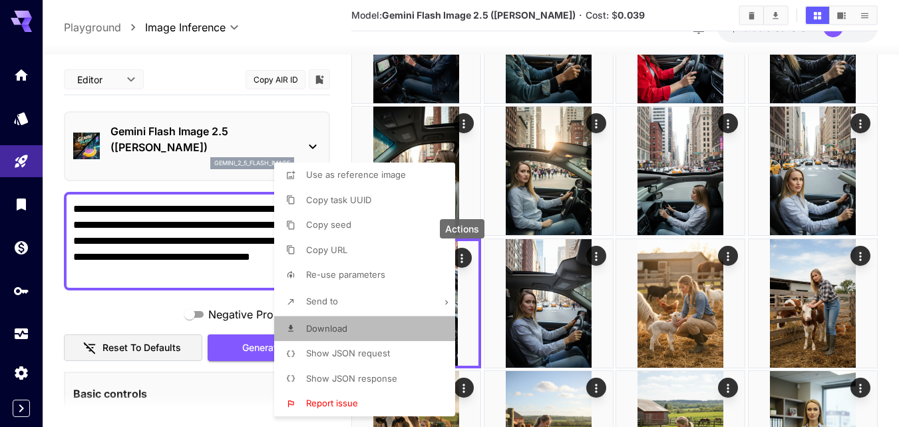
click at [377, 326] on li "Download" at bounding box center [368, 328] width 189 height 25
click at [597, 260] on div at bounding box center [454, 213] width 909 height 427
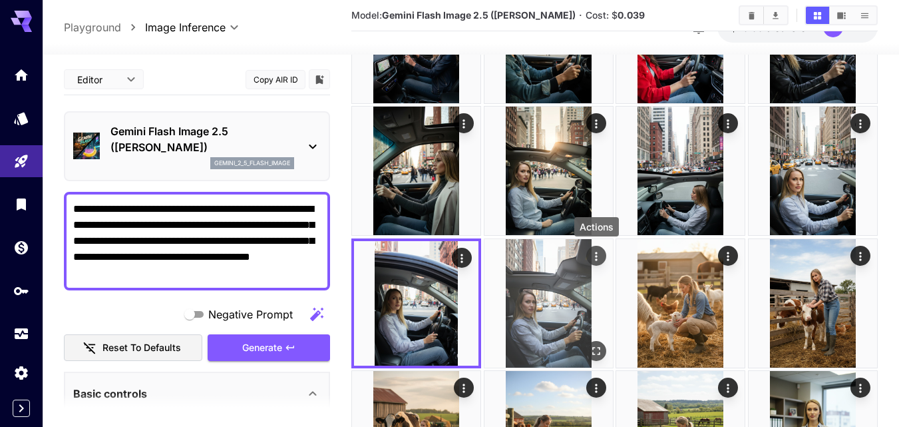
click at [597, 260] on icon "Actions" at bounding box center [596, 256] width 2 height 9
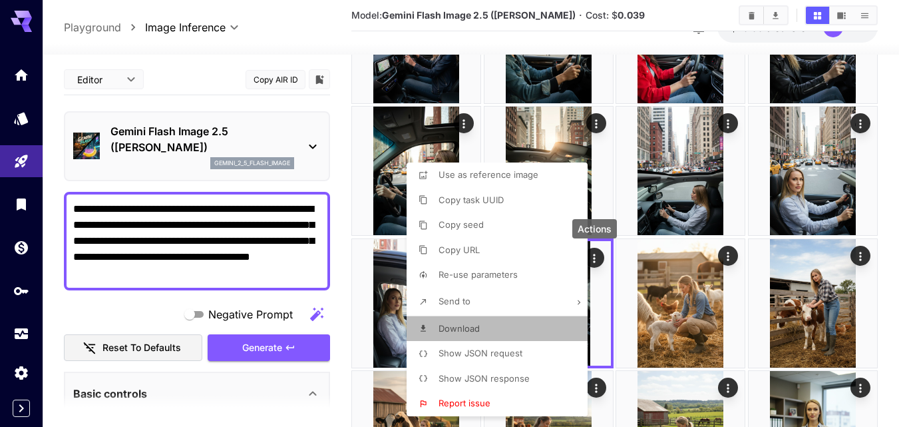
click at [500, 318] on li "Download" at bounding box center [501, 328] width 189 height 25
click at [754, 263] on div at bounding box center [454, 213] width 909 height 427
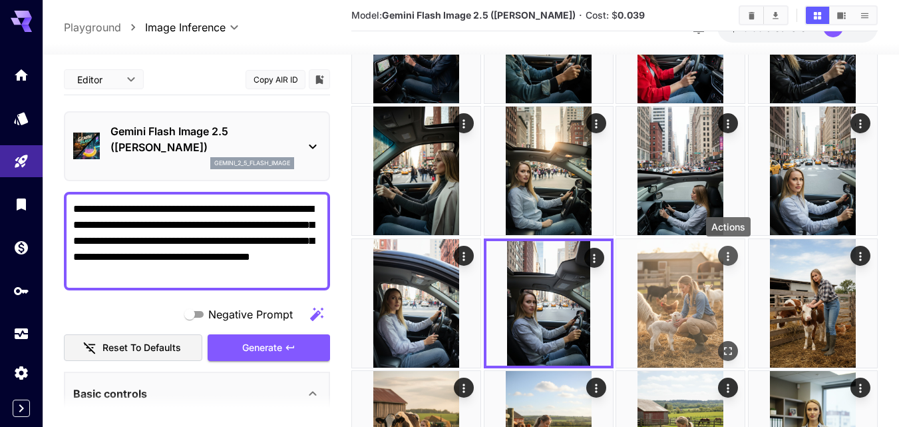
click at [728, 255] on icon "Actions" at bounding box center [728, 256] width 13 height 13
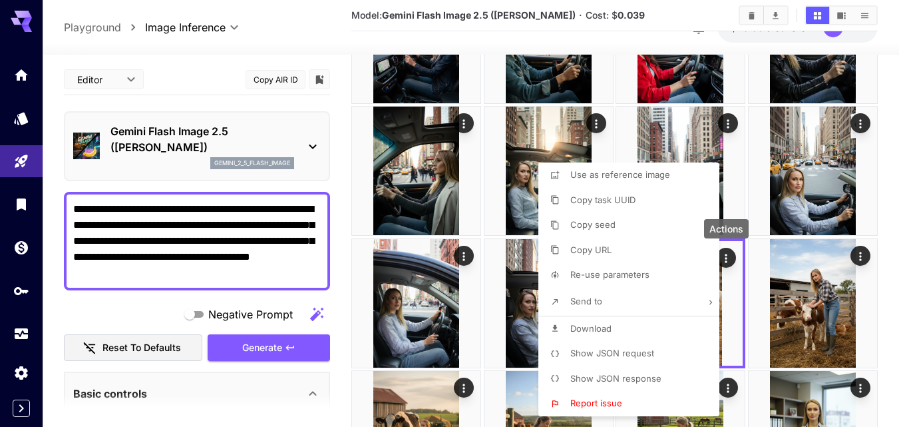
click at [611, 328] on span "Download" at bounding box center [591, 328] width 41 height 11
click at [893, 264] on div at bounding box center [454, 213] width 909 height 427
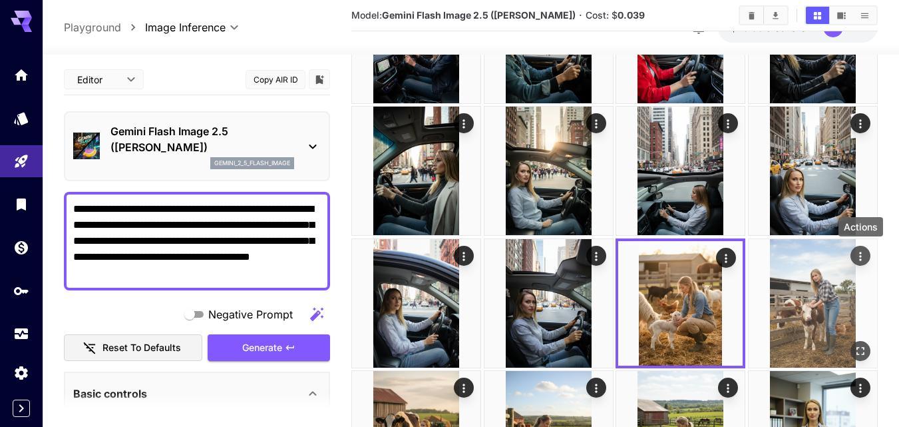
click at [861, 260] on icon "Actions" at bounding box center [860, 256] width 2 height 9
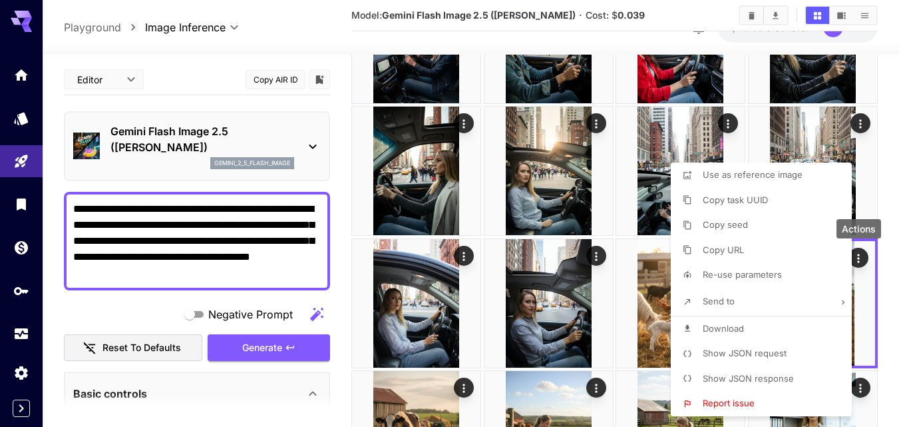
click at [728, 323] on span "Download" at bounding box center [723, 328] width 41 height 11
click at [899, 171] on div at bounding box center [454, 213] width 909 height 427
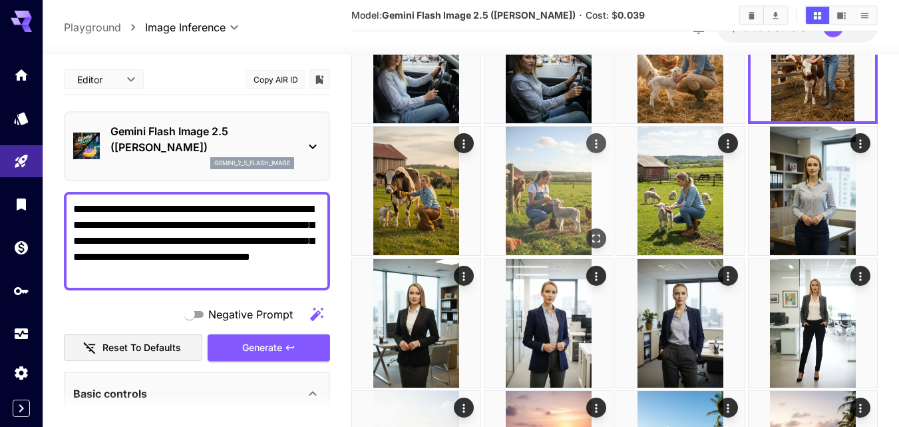
scroll to position [466, 0]
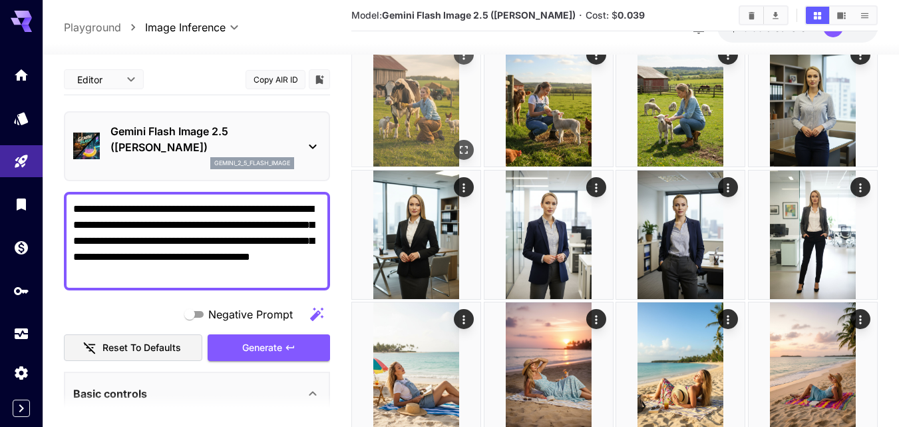
click at [464, 59] on icon "Actions" at bounding box center [464, 55] width 2 height 9
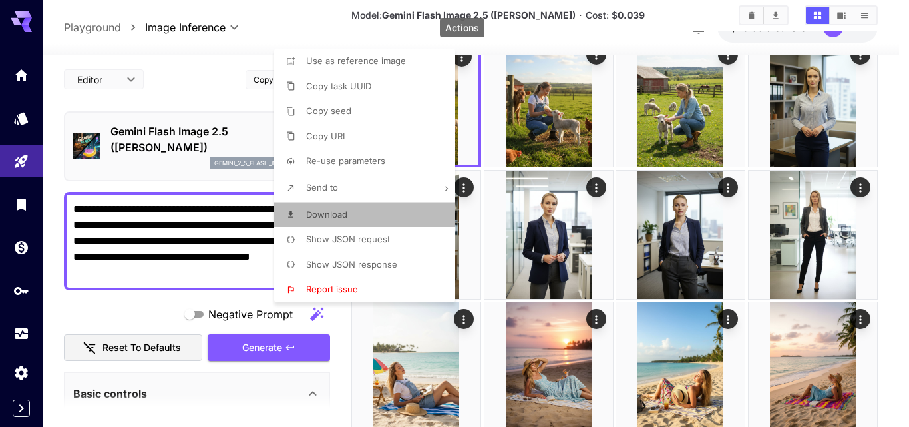
click at [354, 216] on li "Download" at bounding box center [368, 214] width 189 height 25
click at [901, 182] on div at bounding box center [454, 213] width 909 height 427
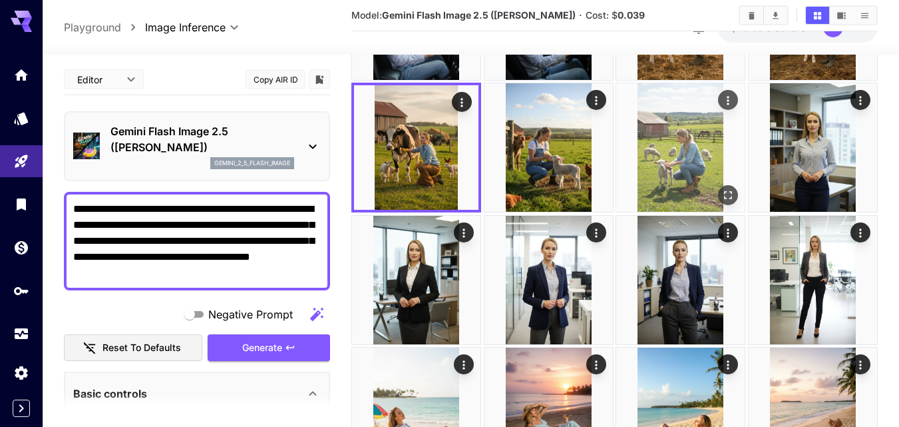
scroll to position [399, 0]
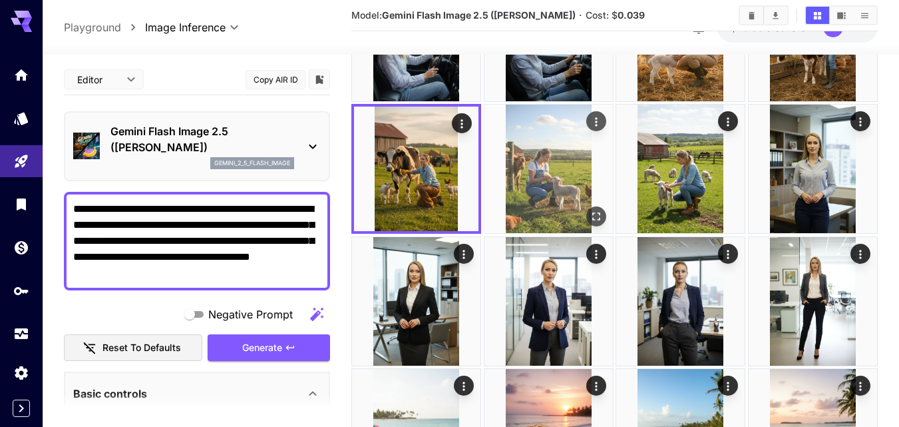
click at [594, 112] on button "Actions" at bounding box center [597, 121] width 20 height 20
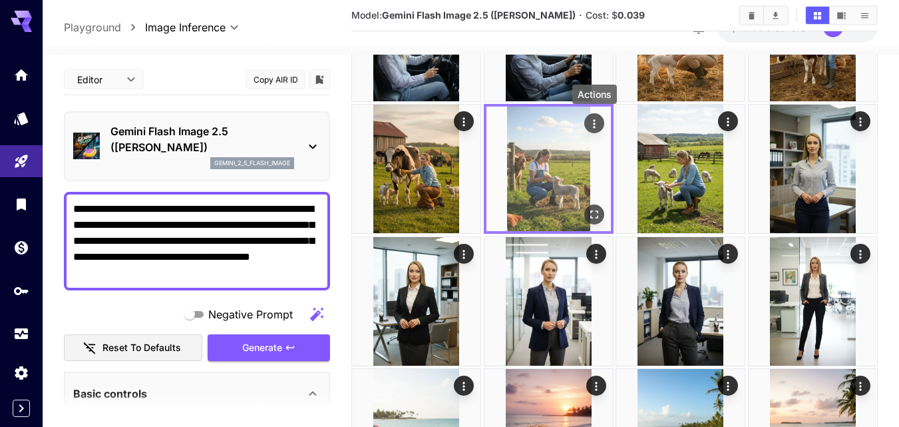
click at [595, 128] on icon "Actions" at bounding box center [594, 123] width 13 height 13
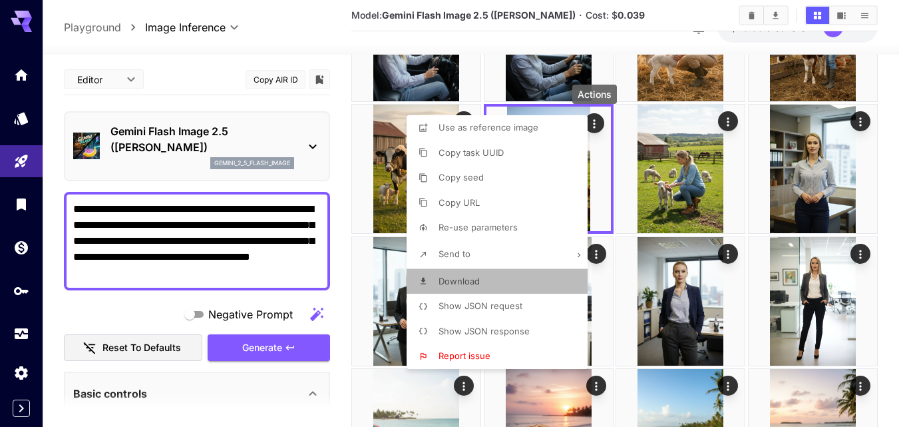
click at [469, 270] on li "Download" at bounding box center [501, 281] width 189 height 25
click at [746, 136] on div at bounding box center [454, 213] width 909 height 427
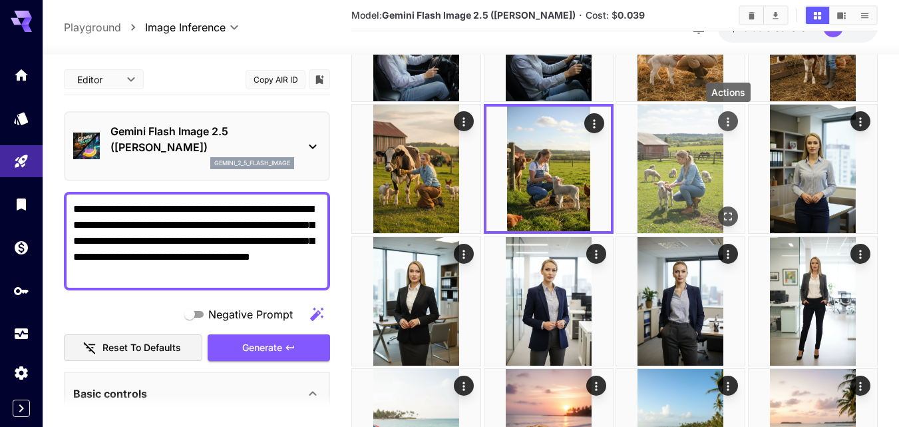
click at [727, 122] on icon "Actions" at bounding box center [728, 121] width 13 height 13
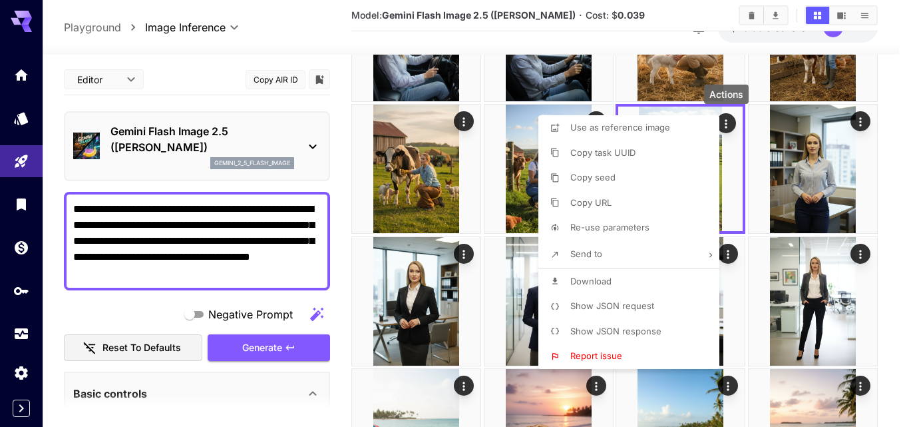
click at [610, 282] on span "Download" at bounding box center [591, 281] width 41 height 11
click at [861, 125] on div at bounding box center [454, 213] width 909 height 427
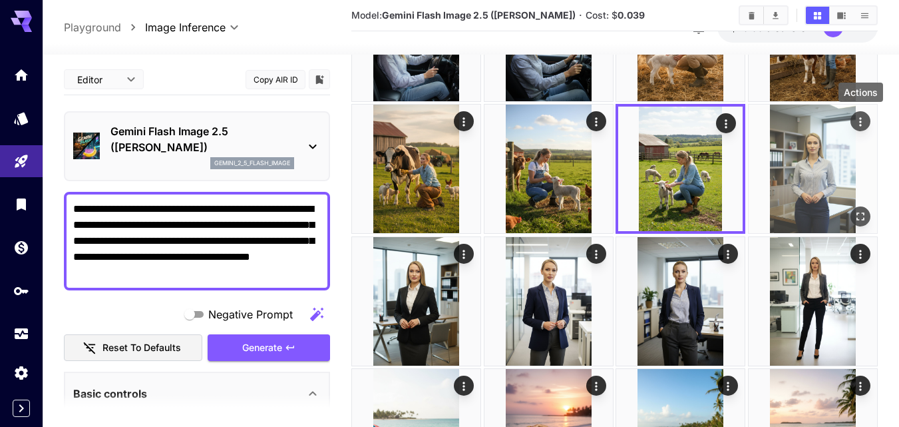
click at [861, 126] on icon "Actions" at bounding box center [860, 121] width 13 height 13
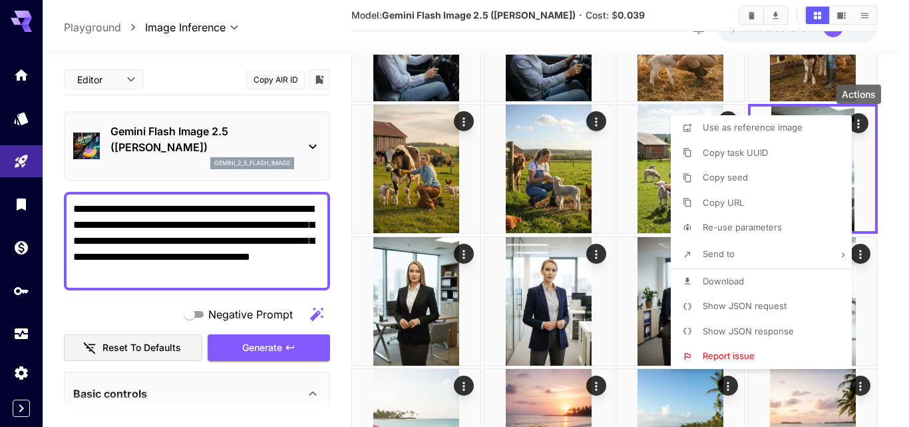
click at [726, 282] on span "Download" at bounding box center [723, 281] width 41 height 11
drag, startPoint x: 909, startPoint y: 294, endPoint x: 861, endPoint y: 298, distance: 47.4
click at [909, 294] on div at bounding box center [454, 213] width 909 height 427
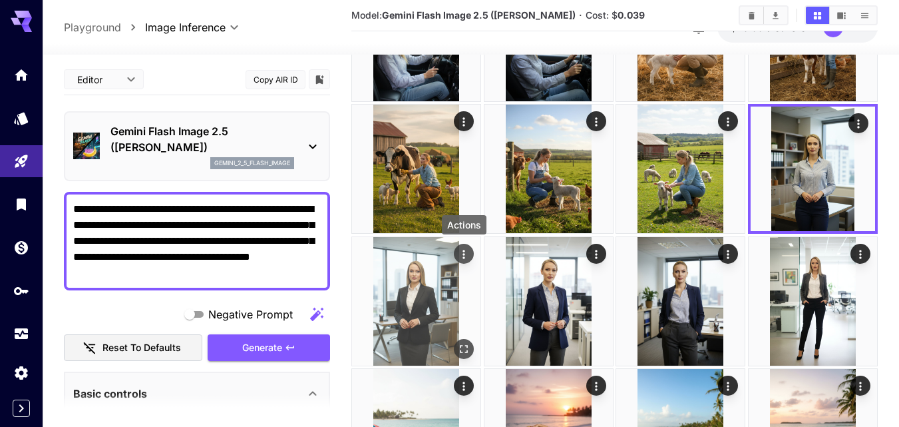
click at [462, 256] on icon "Actions" at bounding box center [463, 254] width 13 height 13
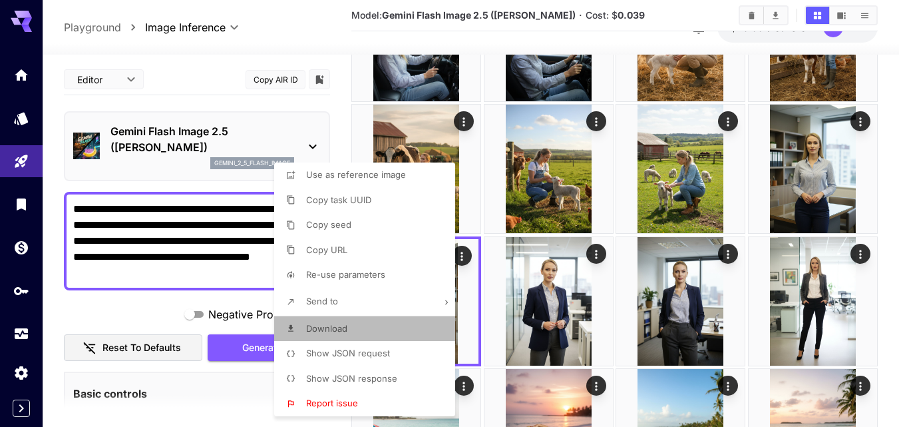
click at [367, 320] on li "Download" at bounding box center [368, 328] width 189 height 25
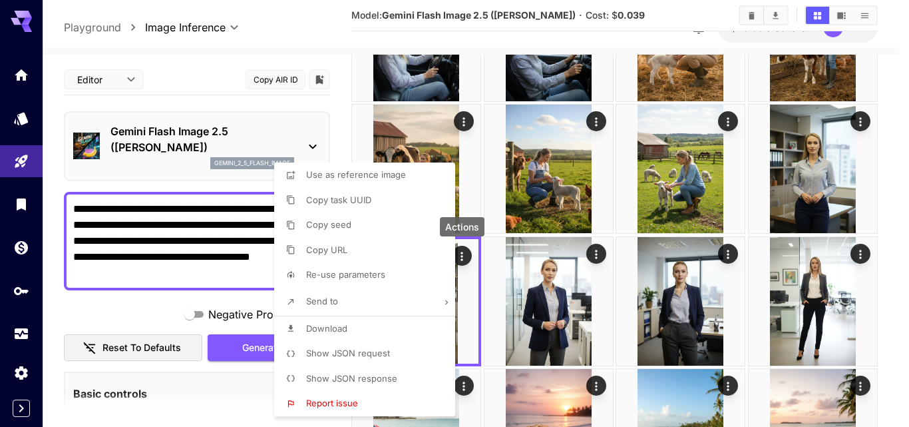
click at [620, 266] on div at bounding box center [454, 213] width 909 height 427
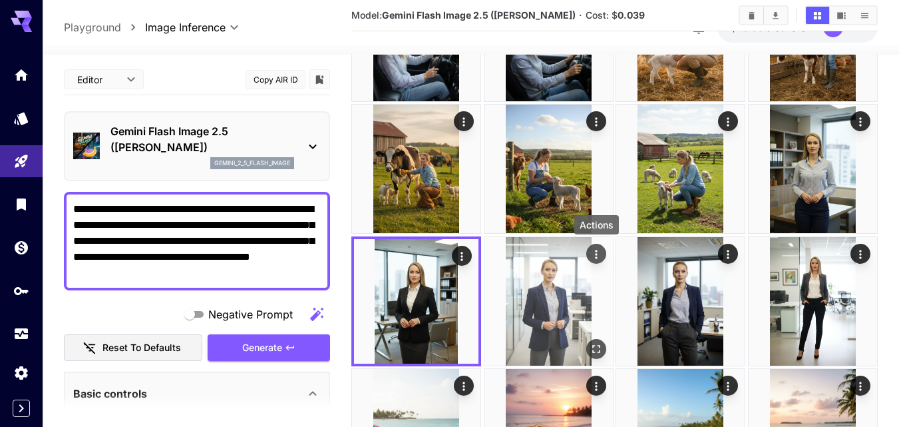
click at [598, 256] on icon "Actions" at bounding box center [596, 254] width 13 height 13
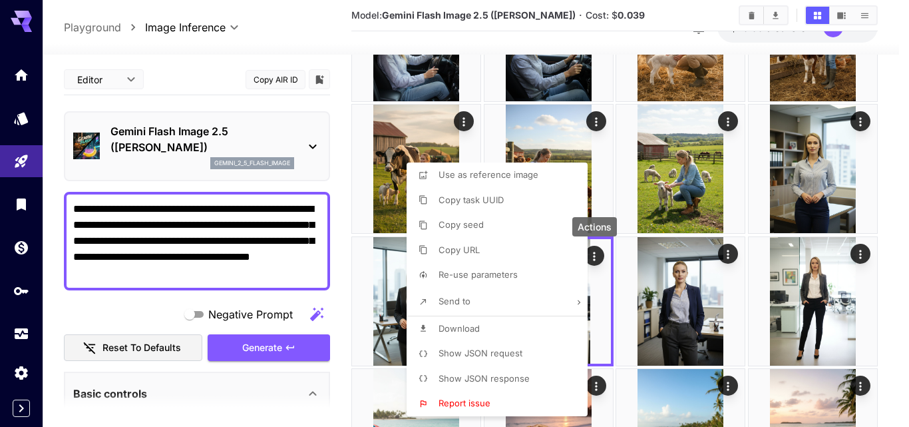
click at [486, 329] on li "Download" at bounding box center [501, 328] width 189 height 25
click at [749, 303] on div at bounding box center [454, 213] width 909 height 427
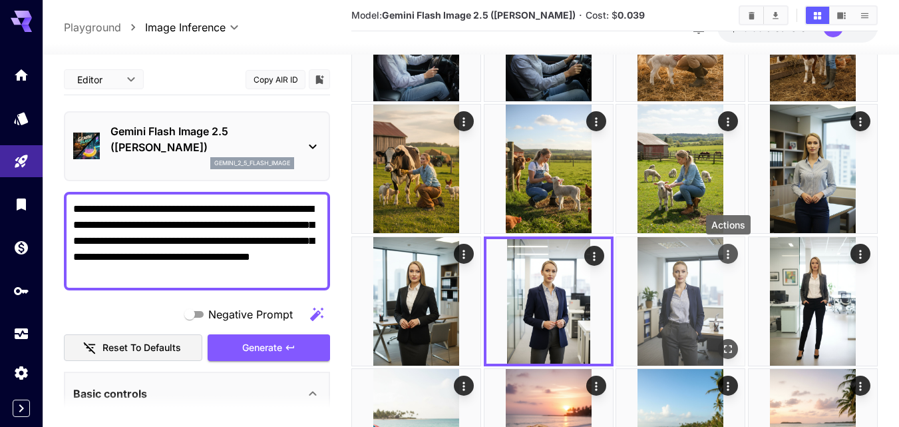
click at [730, 256] on icon "Actions" at bounding box center [728, 254] width 13 height 13
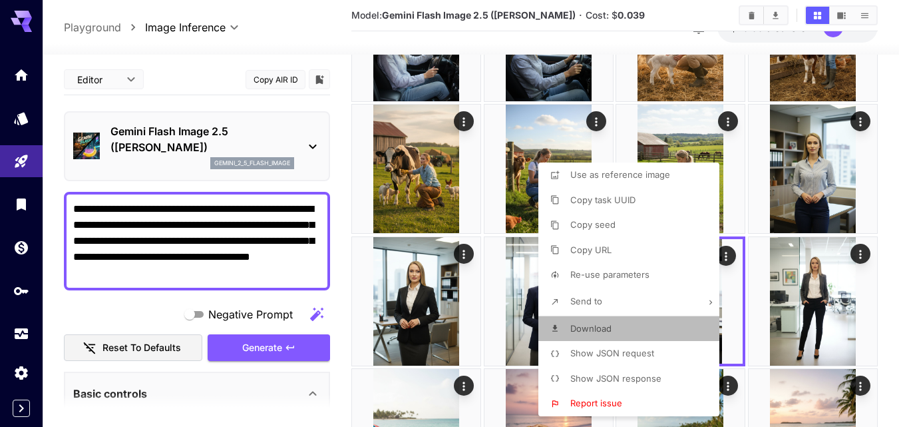
click at [628, 324] on li "Download" at bounding box center [633, 328] width 189 height 25
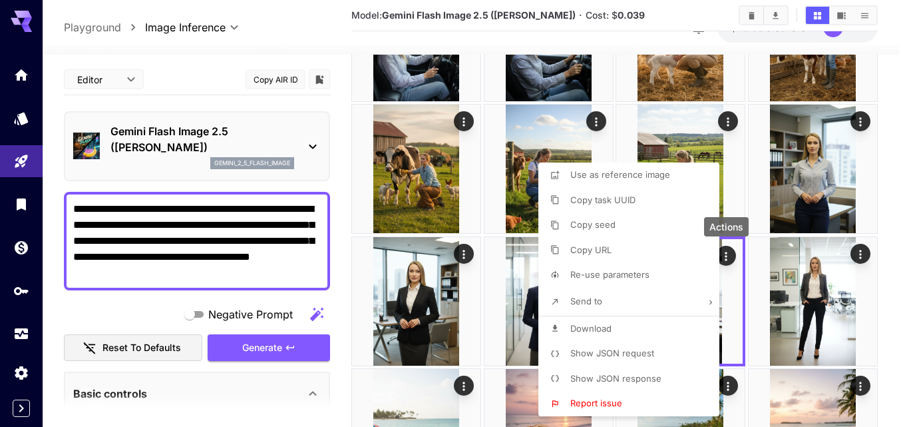
click at [863, 254] on div at bounding box center [454, 213] width 909 height 427
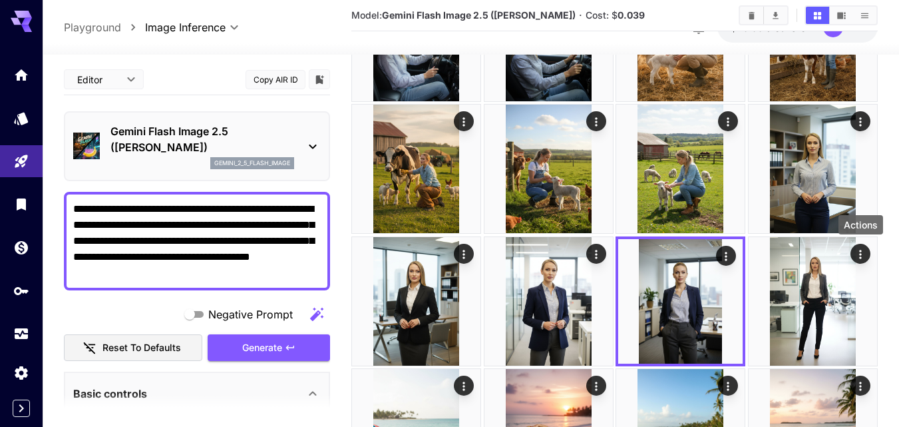
click at [863, 254] on icon "Actions" at bounding box center [860, 254] width 13 height 13
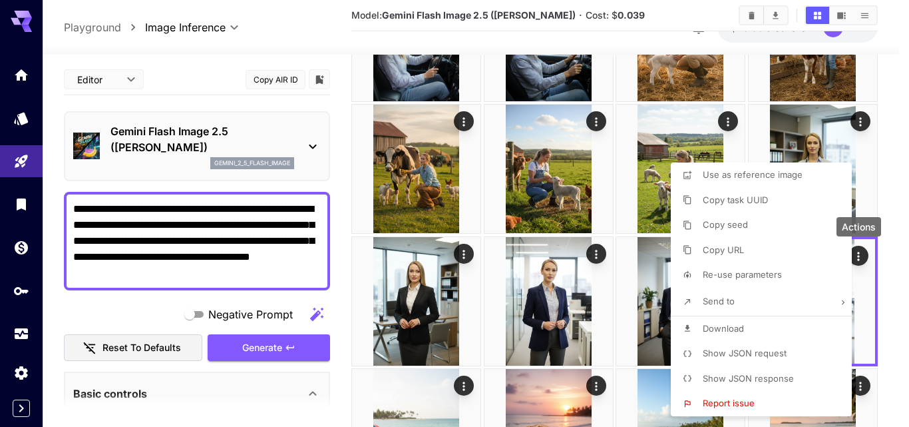
click at [734, 323] on span "Download" at bounding box center [723, 328] width 41 height 11
click at [908, 230] on div at bounding box center [454, 213] width 909 height 427
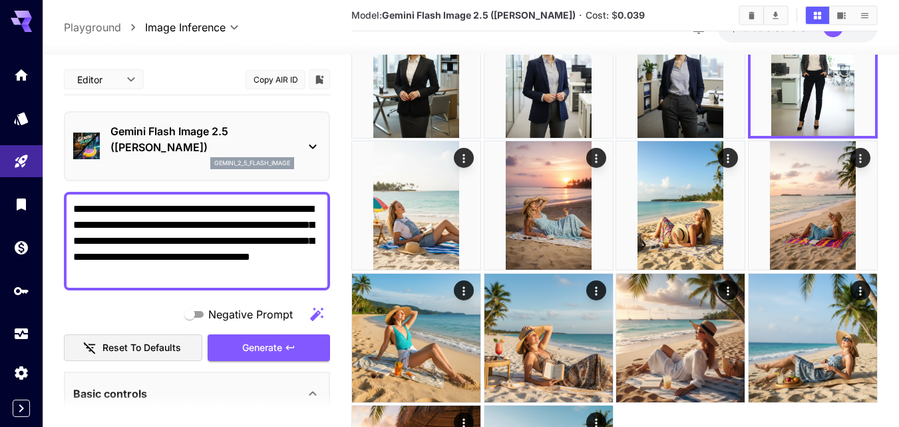
scroll to position [666, 0]
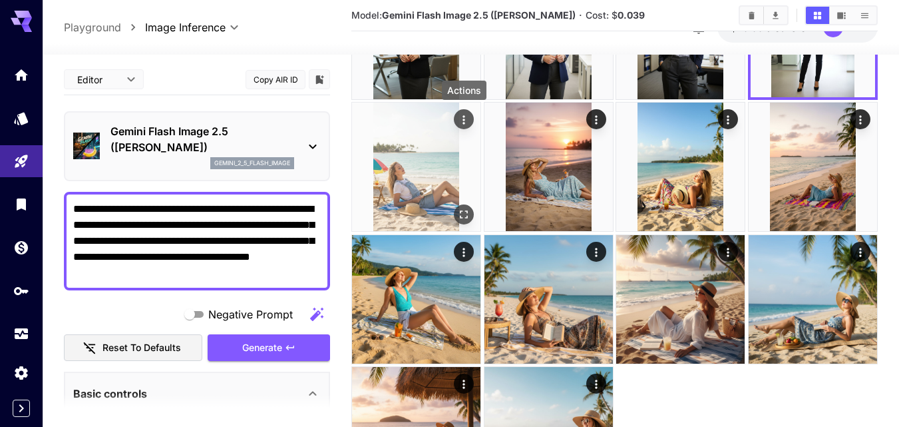
click at [465, 120] on icon "Actions" at bounding box center [464, 119] width 2 height 9
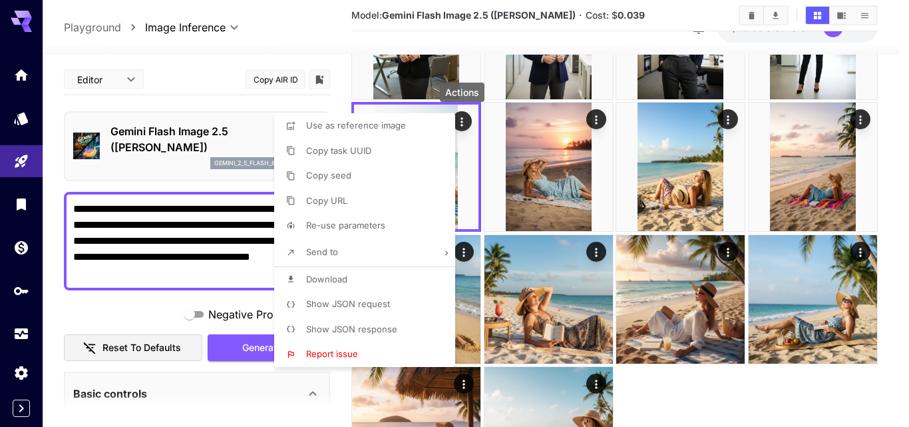
click at [362, 278] on li "Download" at bounding box center [368, 279] width 189 height 25
click at [597, 122] on div at bounding box center [454, 213] width 909 height 427
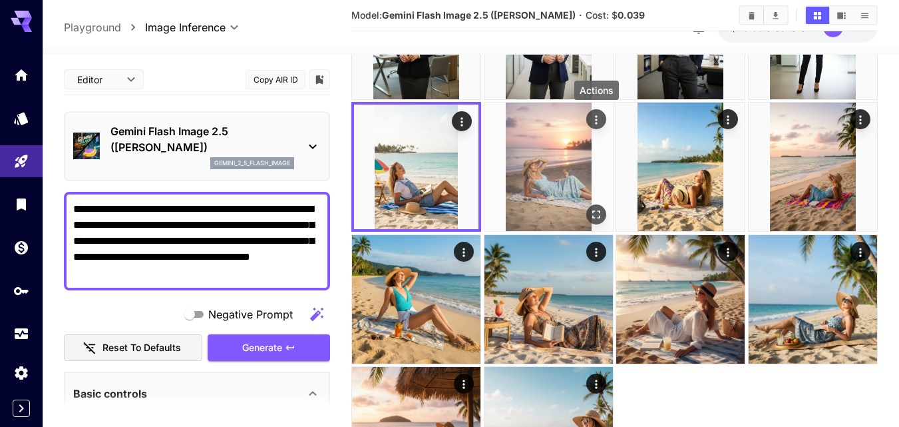
click at [596, 121] on icon "Actions" at bounding box center [596, 119] width 13 height 13
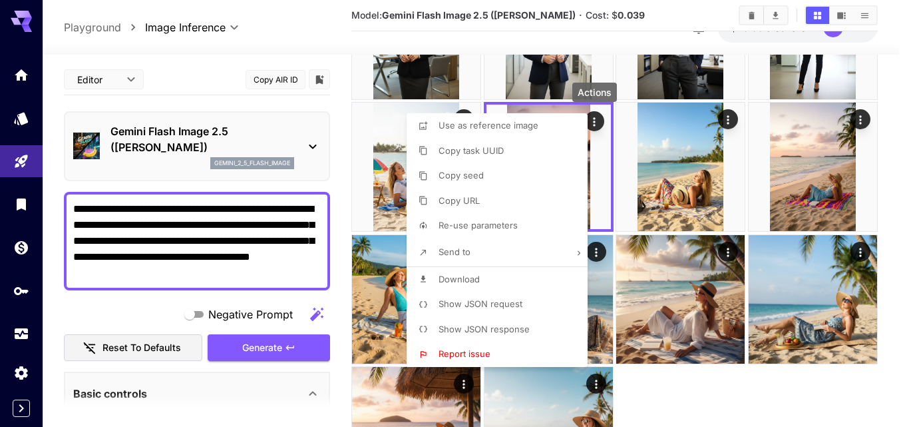
click at [498, 279] on li "Download" at bounding box center [501, 279] width 189 height 25
click at [744, 149] on div at bounding box center [454, 213] width 909 height 427
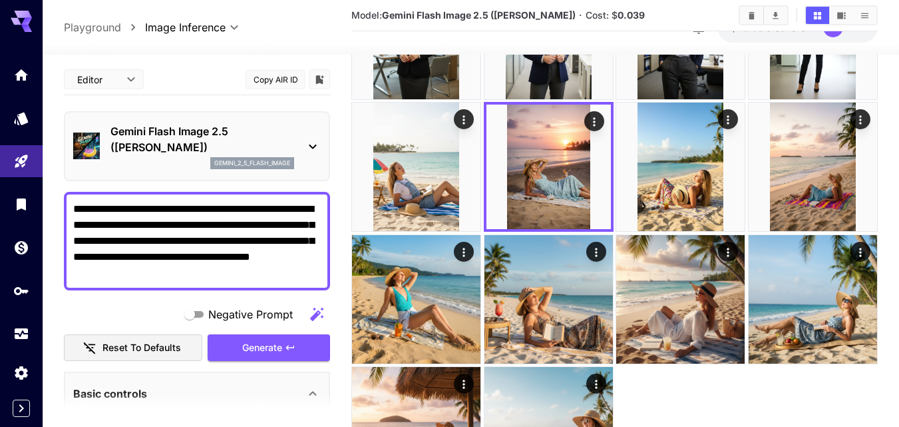
click at [726, 116] on icon "Actions" at bounding box center [728, 119] width 13 height 13
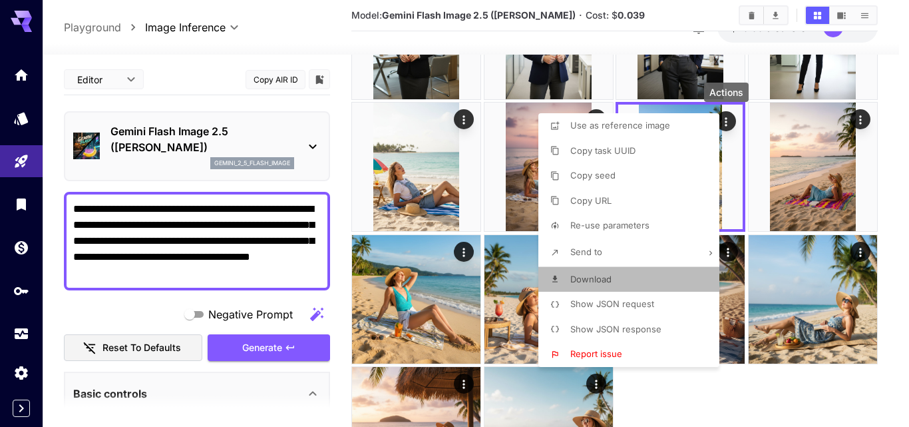
click at [621, 283] on li "Download" at bounding box center [633, 279] width 189 height 25
click at [888, 153] on div at bounding box center [454, 213] width 909 height 427
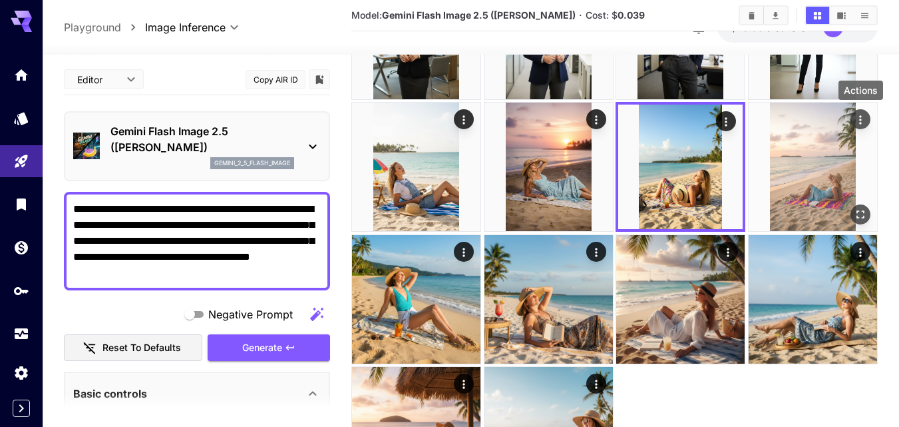
click at [856, 125] on icon "Actions" at bounding box center [860, 119] width 13 height 13
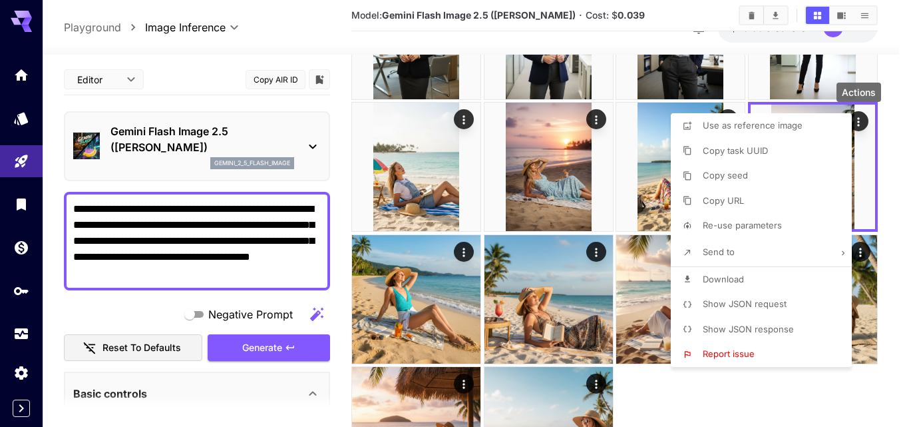
click at [719, 272] on li "Download" at bounding box center [765, 279] width 189 height 25
click at [468, 257] on div at bounding box center [454, 213] width 909 height 427
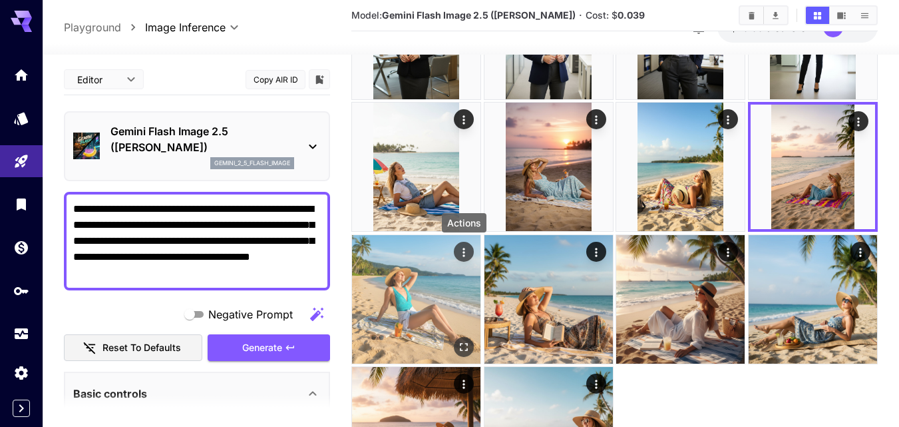
click at [464, 249] on icon "Actions" at bounding box center [464, 252] width 2 height 9
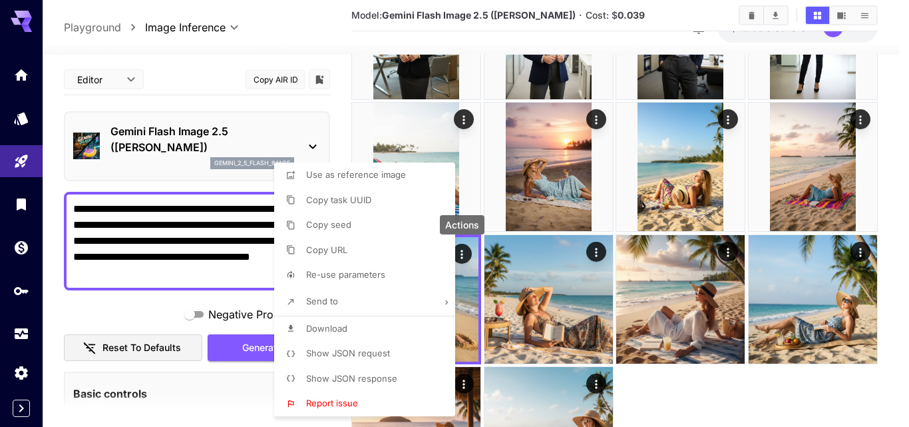
click at [350, 326] on li "Download" at bounding box center [368, 328] width 189 height 25
drag, startPoint x: 642, startPoint y: 383, endPoint x: 596, endPoint y: 336, distance: 66.4
click at [642, 383] on div at bounding box center [454, 213] width 909 height 427
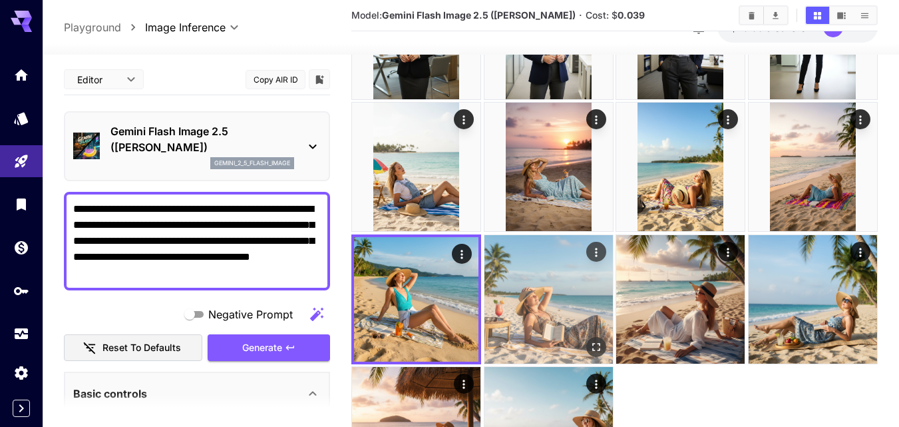
click at [599, 256] on icon "Actions" at bounding box center [596, 252] width 13 height 13
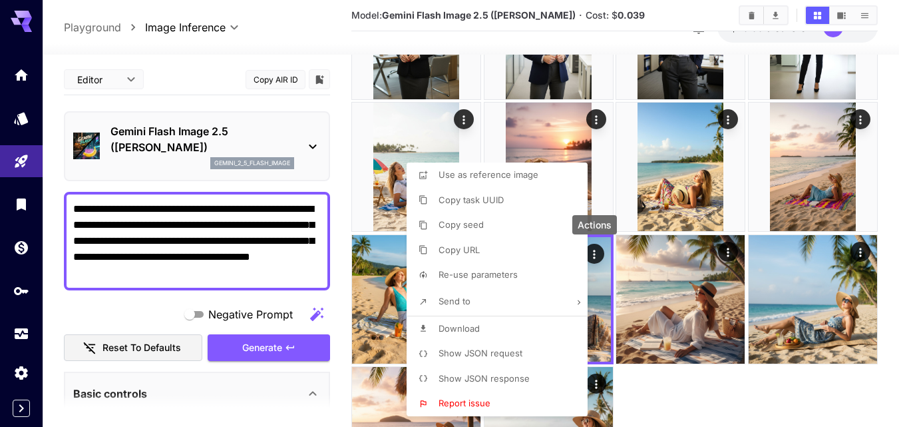
click at [514, 328] on li "Download" at bounding box center [501, 328] width 189 height 25
drag, startPoint x: 889, startPoint y: 362, endPoint x: 800, endPoint y: 322, distance: 97.5
click at [891, 362] on div at bounding box center [454, 213] width 909 height 427
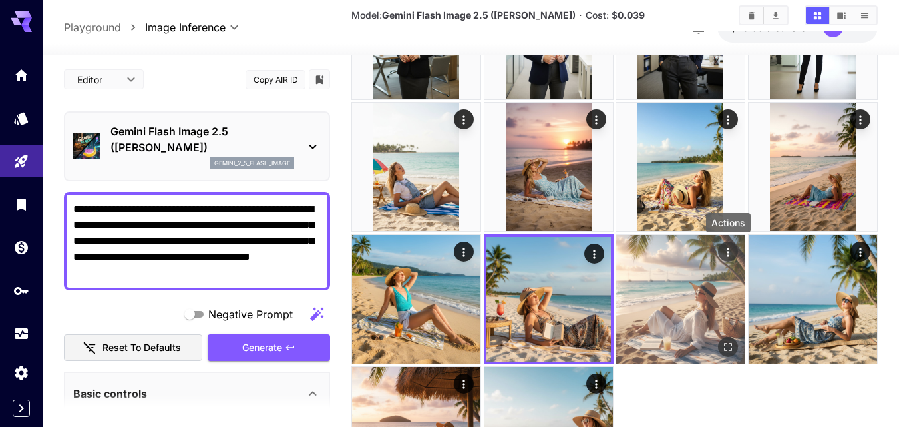
click at [726, 249] on icon "Actions" at bounding box center [728, 252] width 13 height 13
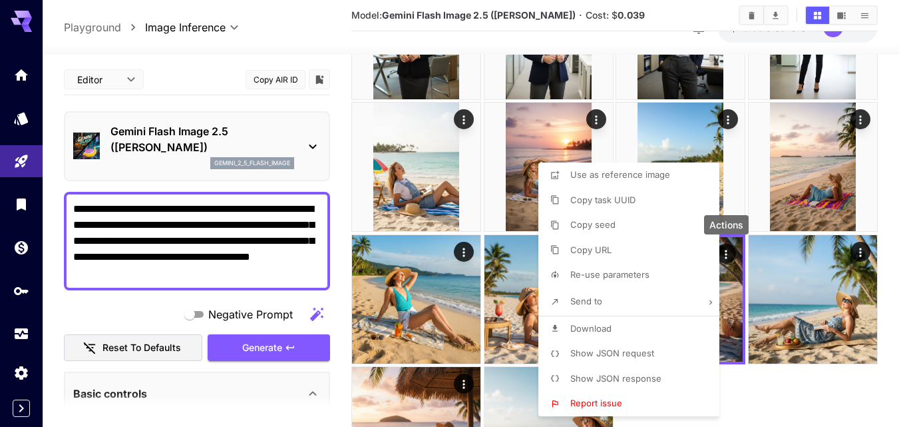
click at [636, 324] on li "Download" at bounding box center [633, 328] width 189 height 25
drag, startPoint x: 893, startPoint y: 297, endPoint x: 883, endPoint y: 292, distance: 11.3
click at [893, 298] on div at bounding box center [454, 213] width 909 height 427
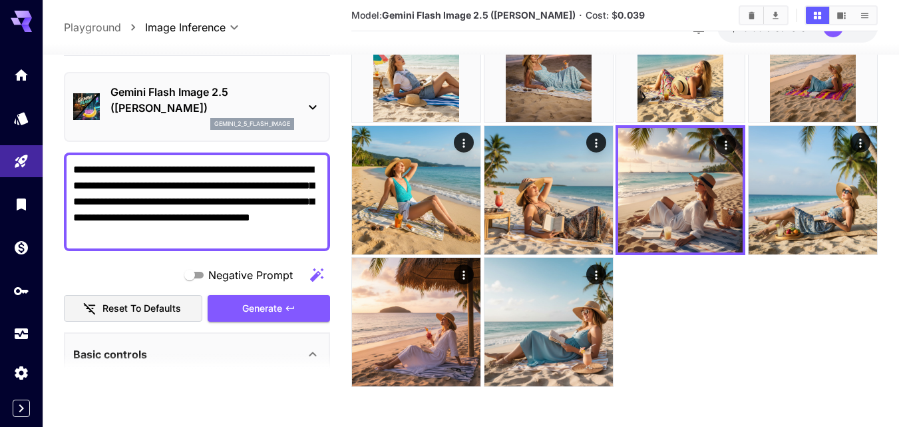
scroll to position [776, 0]
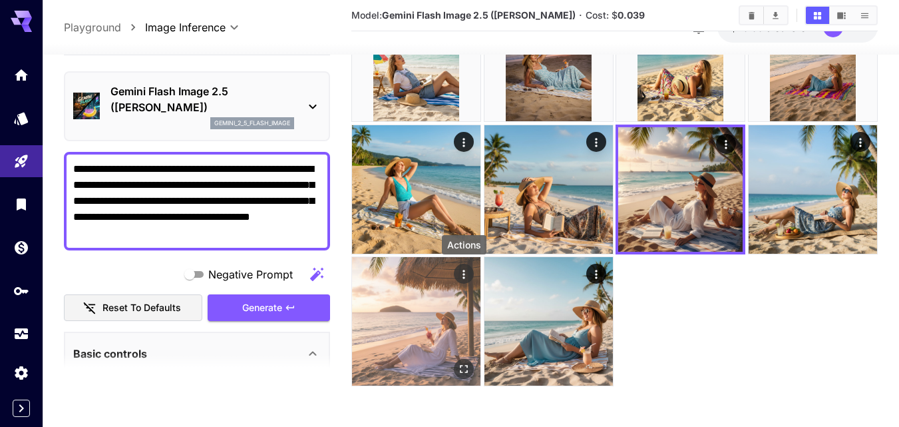
click at [467, 280] on icon "Actions" at bounding box center [463, 274] width 13 height 13
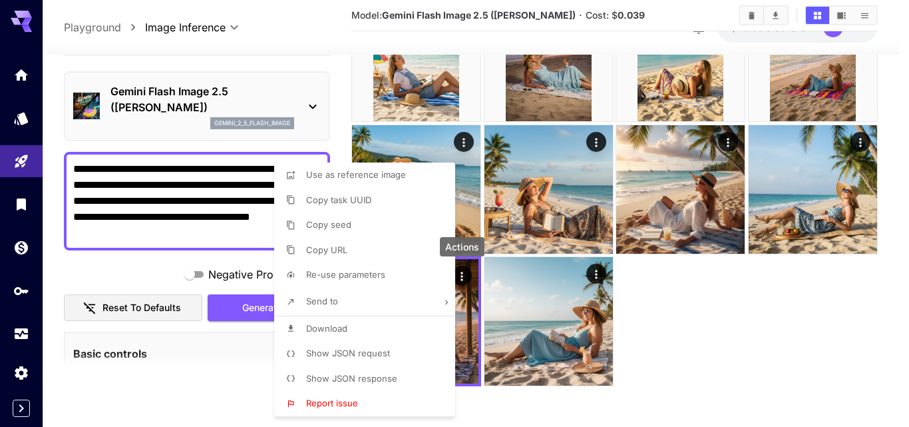
click at [388, 332] on li "Download" at bounding box center [368, 328] width 189 height 25
click at [604, 273] on div at bounding box center [454, 213] width 909 height 427
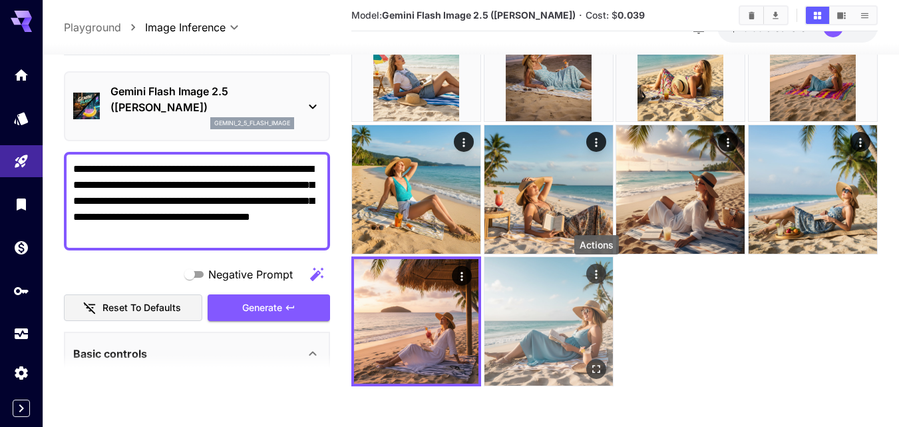
click at [599, 273] on icon "Actions" at bounding box center [596, 274] width 13 height 13
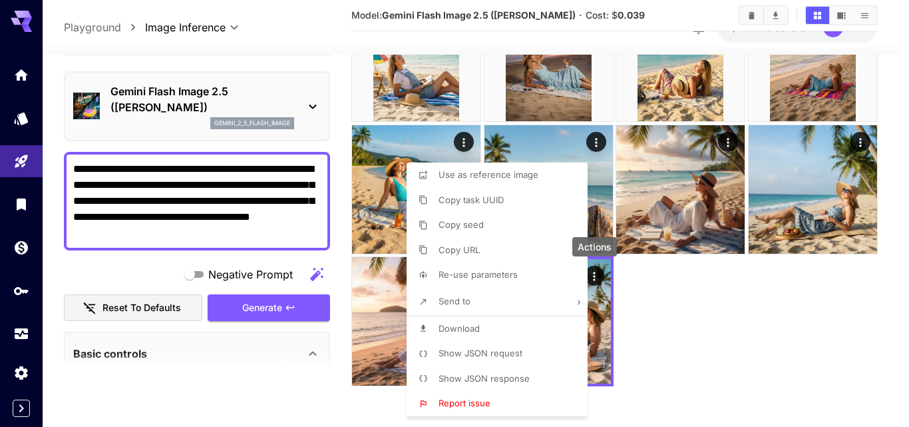
click at [485, 331] on li "Download" at bounding box center [501, 328] width 189 height 25
click at [694, 331] on div at bounding box center [454, 213] width 909 height 427
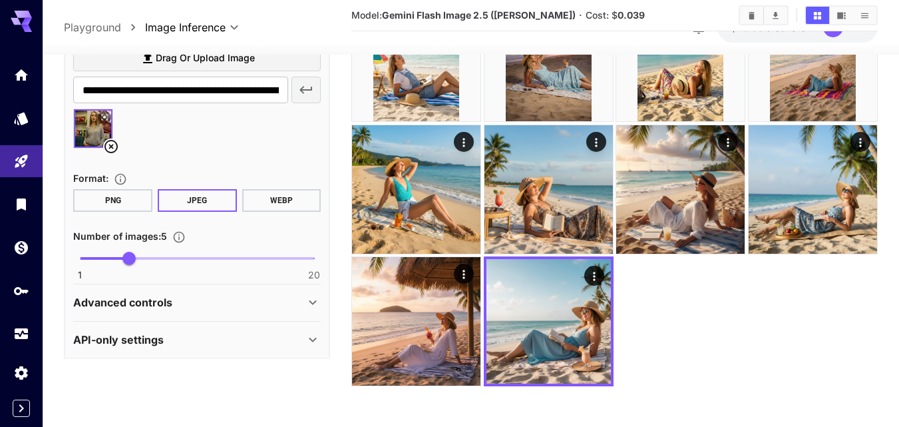
scroll to position [356, 0]
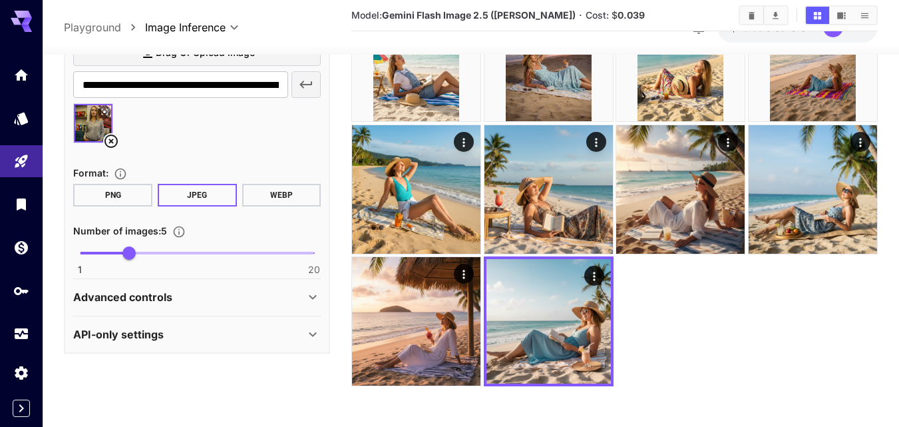
click at [126, 200] on button "PNG" at bounding box center [112, 195] width 79 height 23
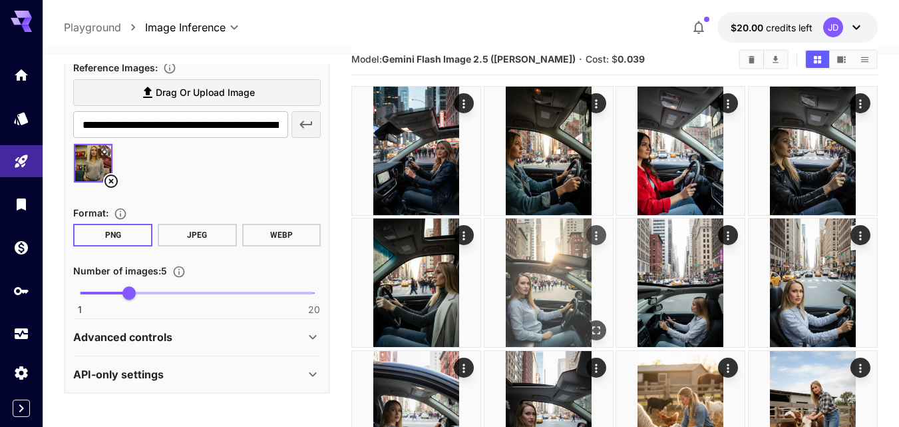
scroll to position [0, 0]
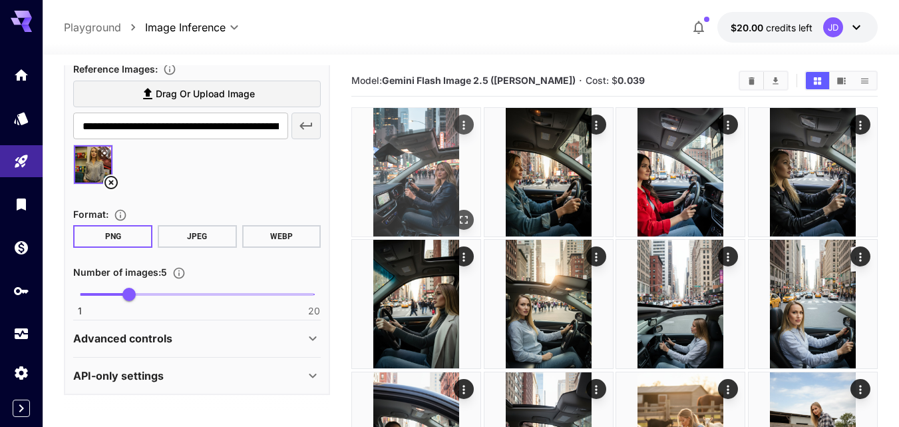
click at [411, 181] on img at bounding box center [416, 172] width 128 height 128
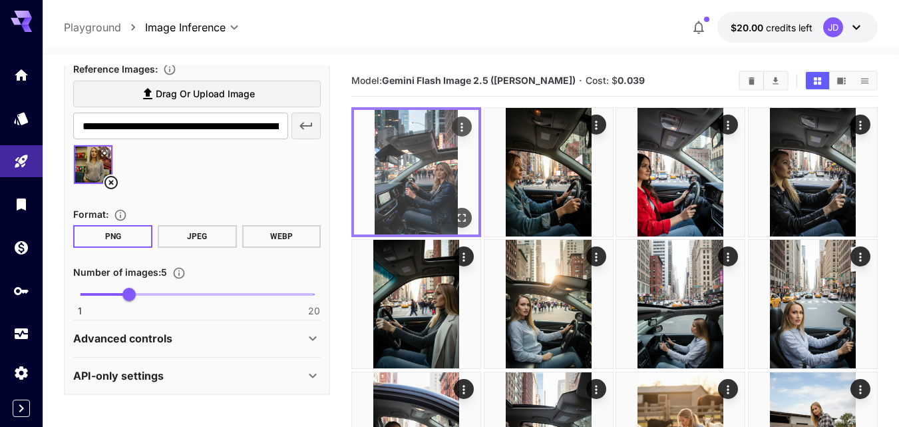
click at [457, 226] on button "Open in fullscreen" at bounding box center [462, 218] width 20 height 20
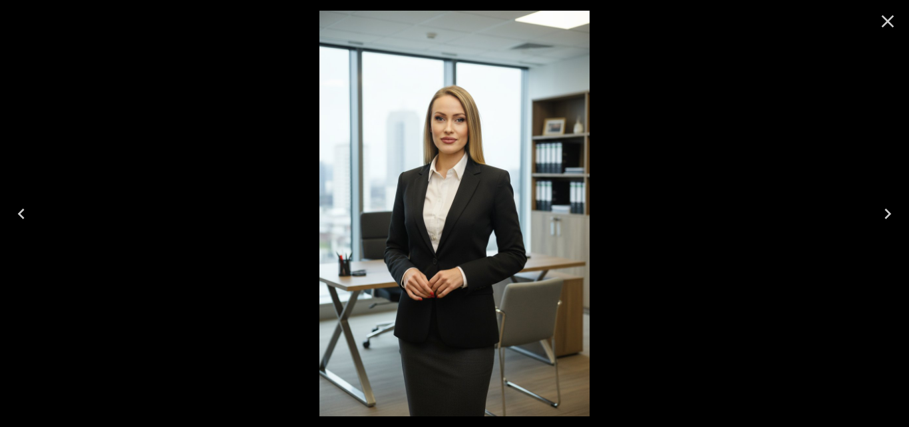
drag, startPoint x: 320, startPoint y: 51, endPoint x: 516, endPoint y: 288, distance: 307.4
click at [516, 291] on img at bounding box center [455, 213] width 270 height 405
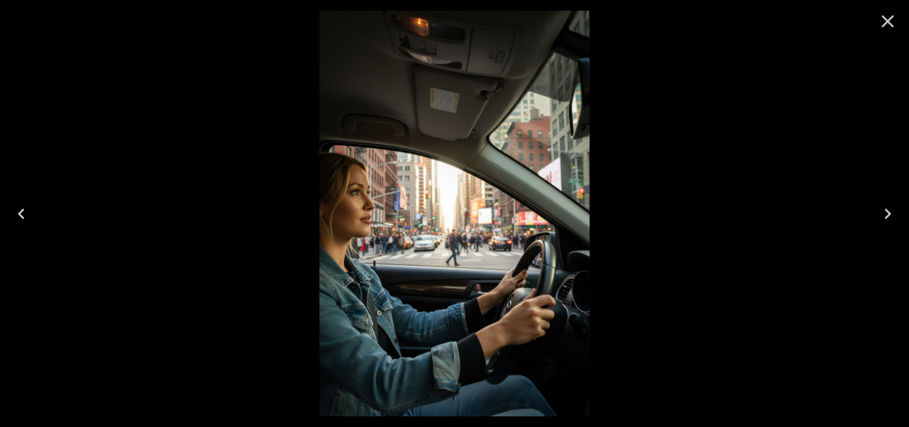
click at [886, 33] on button "Close" at bounding box center [888, 21] width 32 height 32
